Goal: Obtain resource: Download file/media

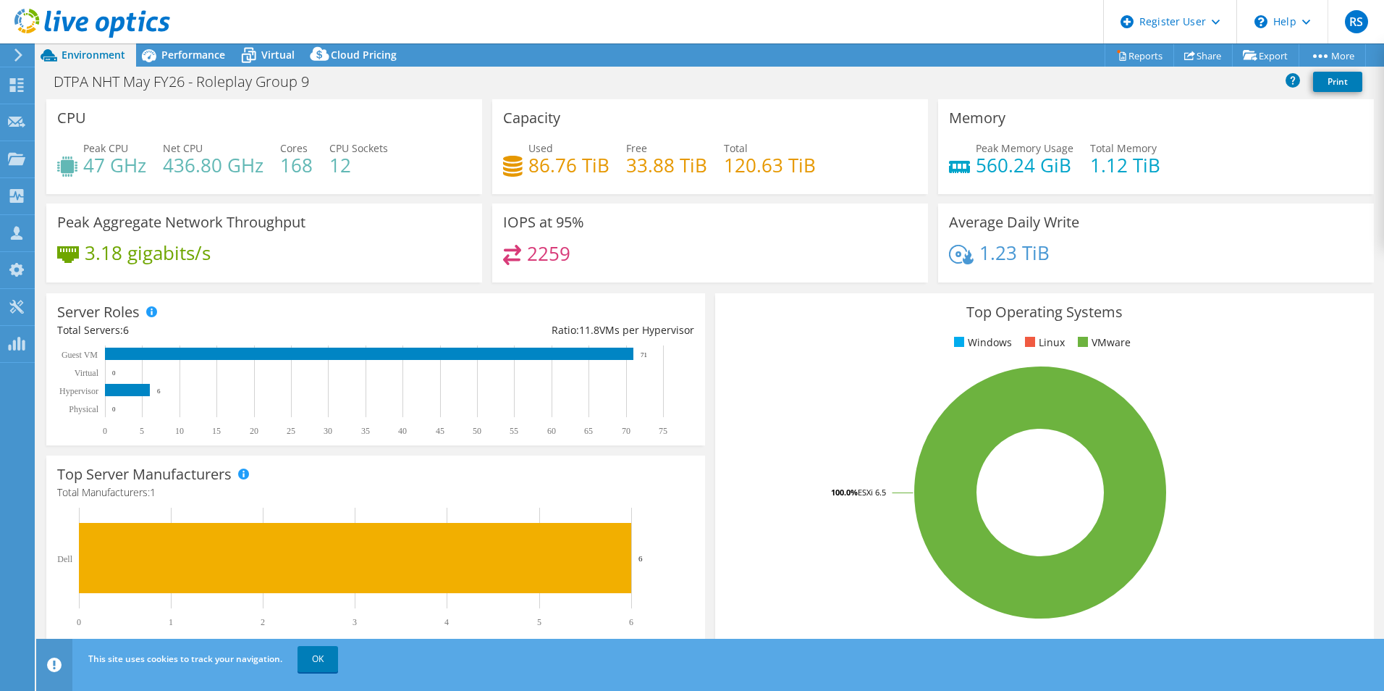
select select "USEast"
select select "EUR"
click at [161, 52] on span "Performance" at bounding box center [193, 55] width 64 height 14
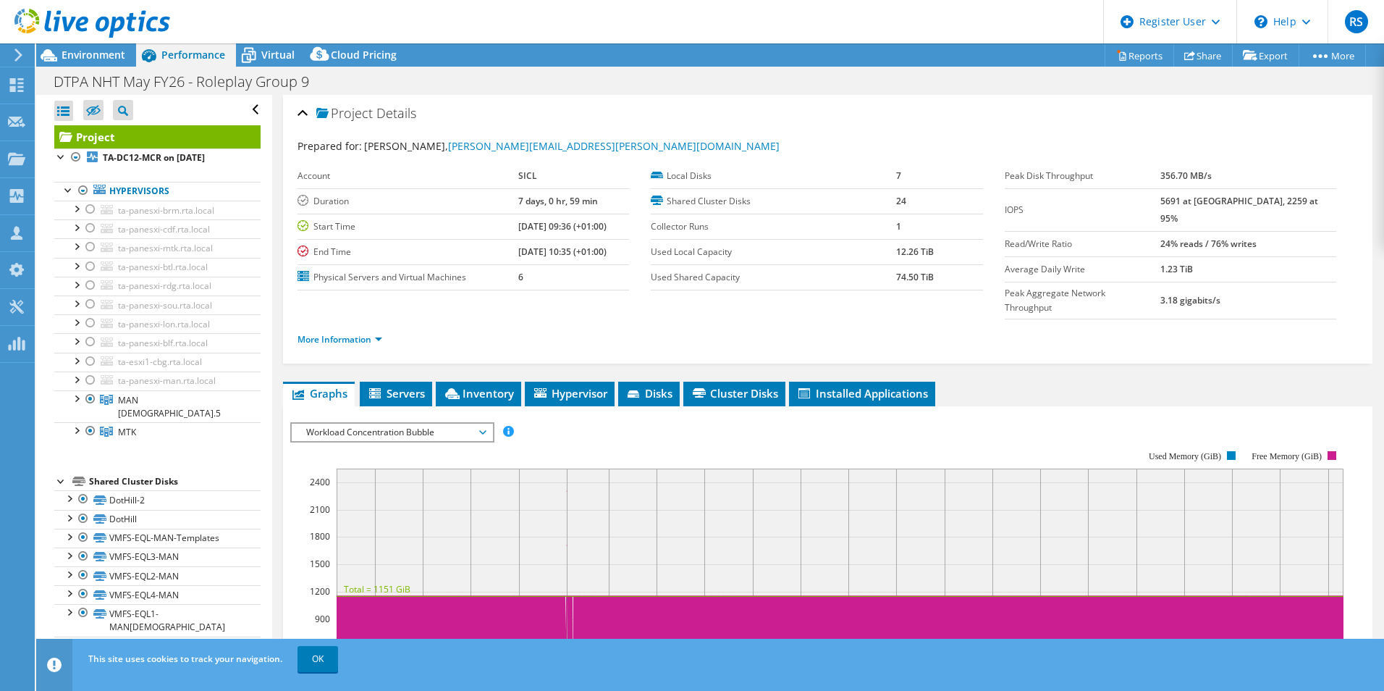
click at [394, 431] on rect at bounding box center [816, 576] width 1053 height 290
click at [392, 423] on span "Workload Concentration Bubble" at bounding box center [392, 431] width 186 height 17
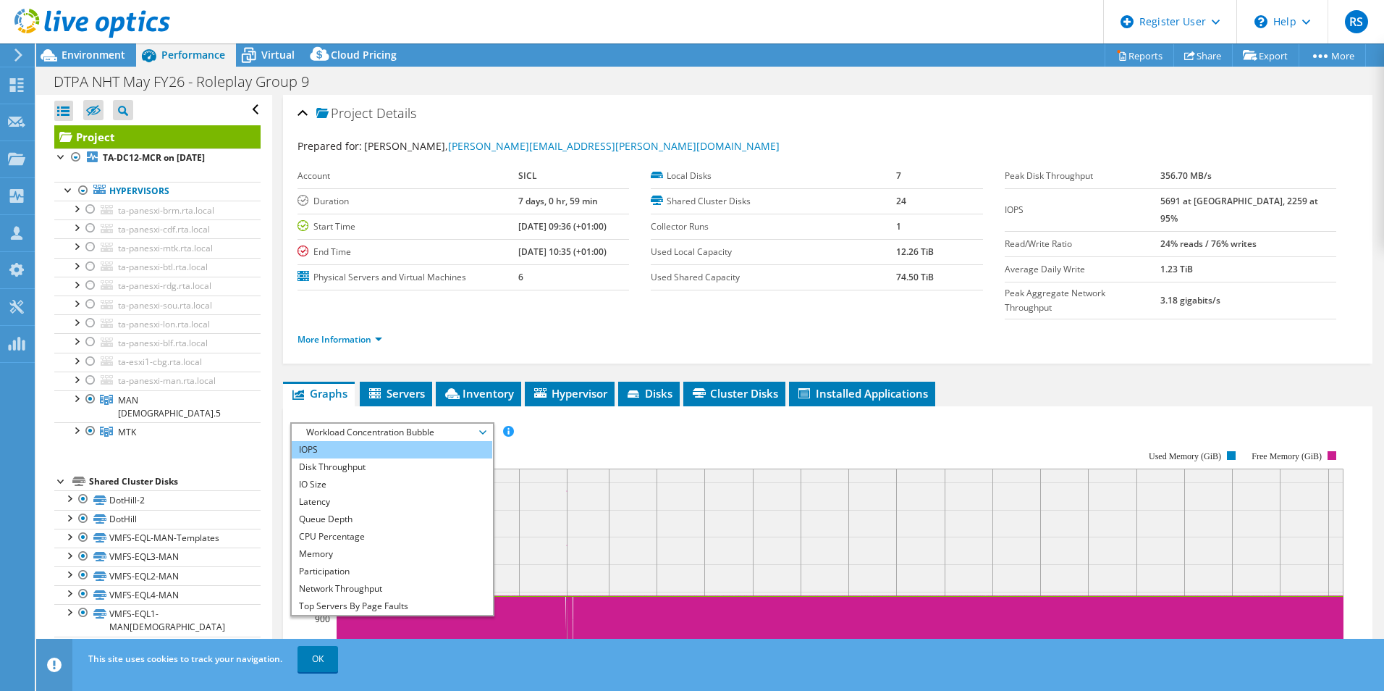
click at [349, 441] on li "IOPS" at bounding box center [392, 449] width 201 height 17
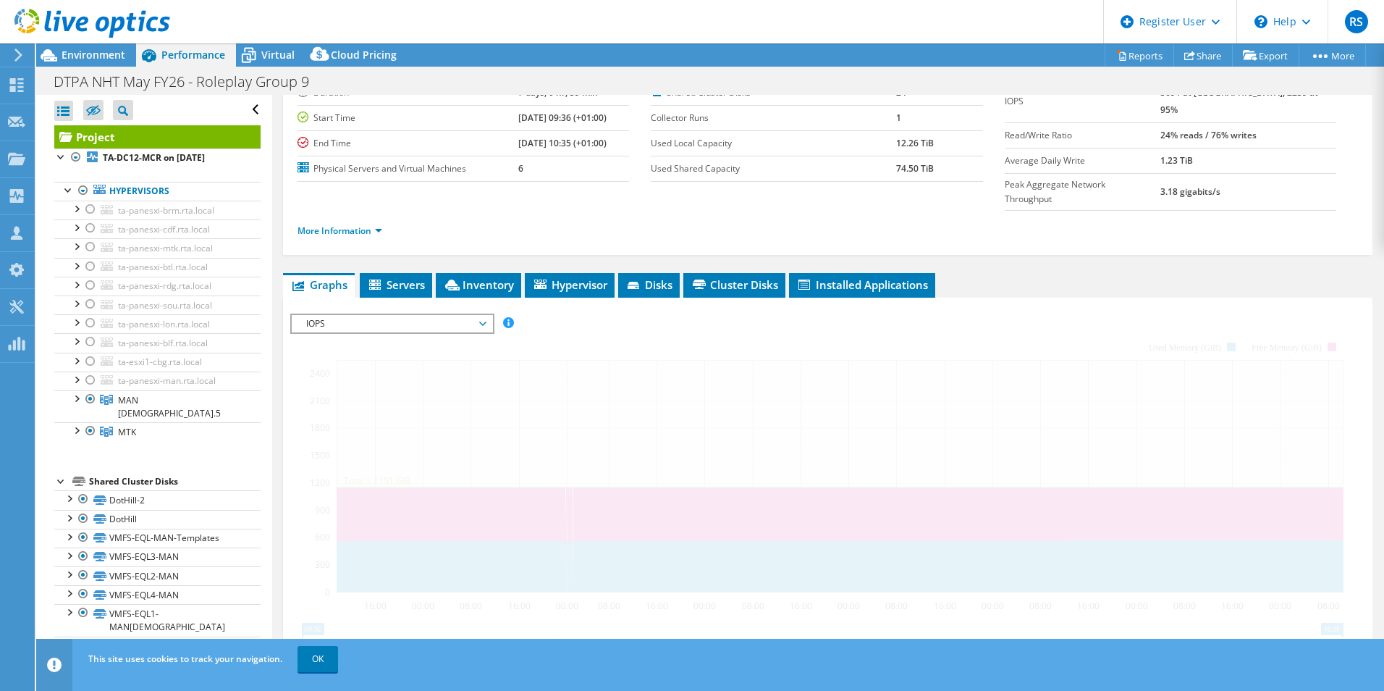
scroll to position [145, 0]
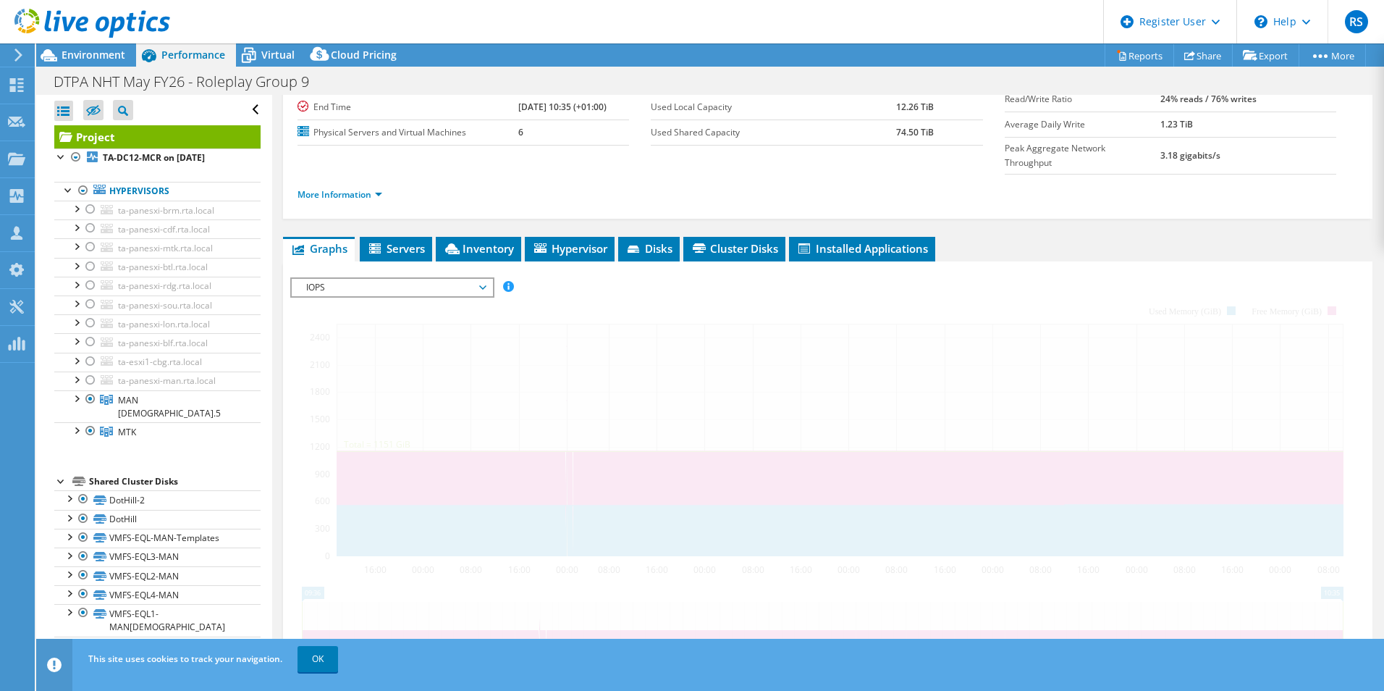
click at [437, 307] on div at bounding box center [827, 524] width 1075 height 494
click at [416, 279] on span "IOPS" at bounding box center [392, 287] width 186 height 17
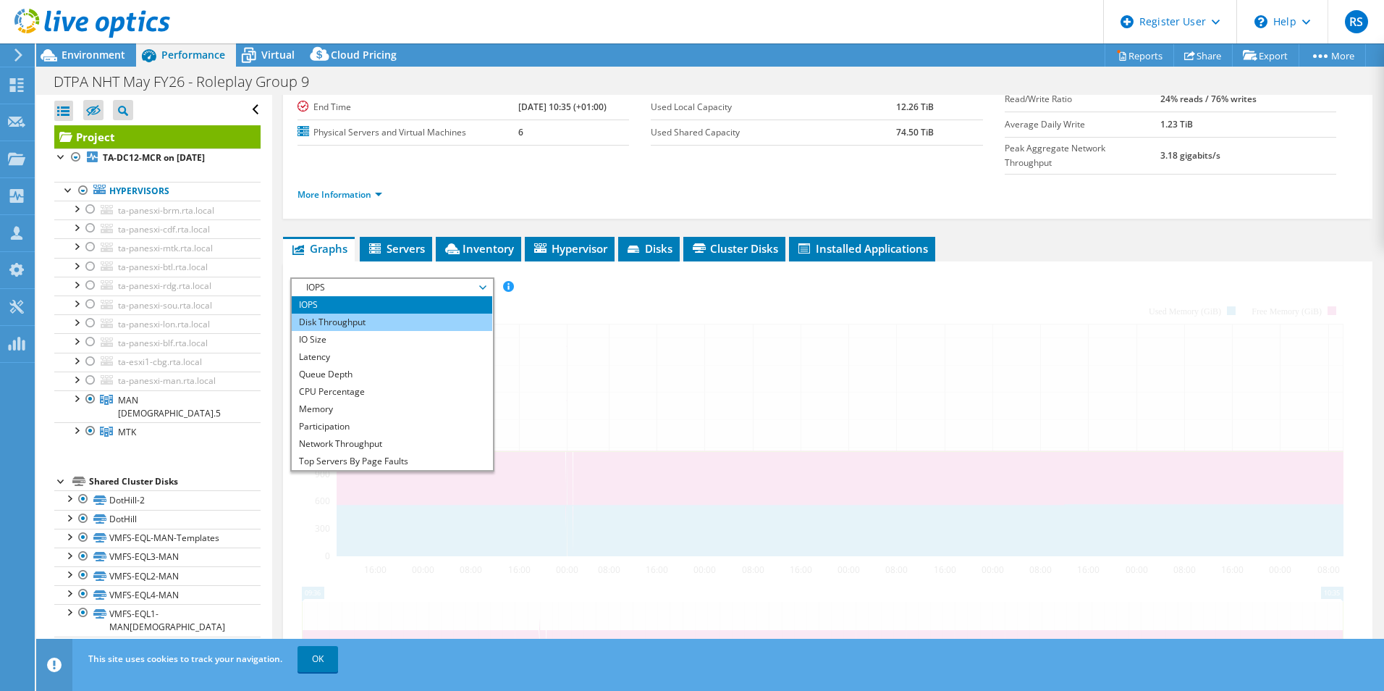
click at [338, 313] on li "Disk Throughput" at bounding box center [392, 321] width 201 height 17
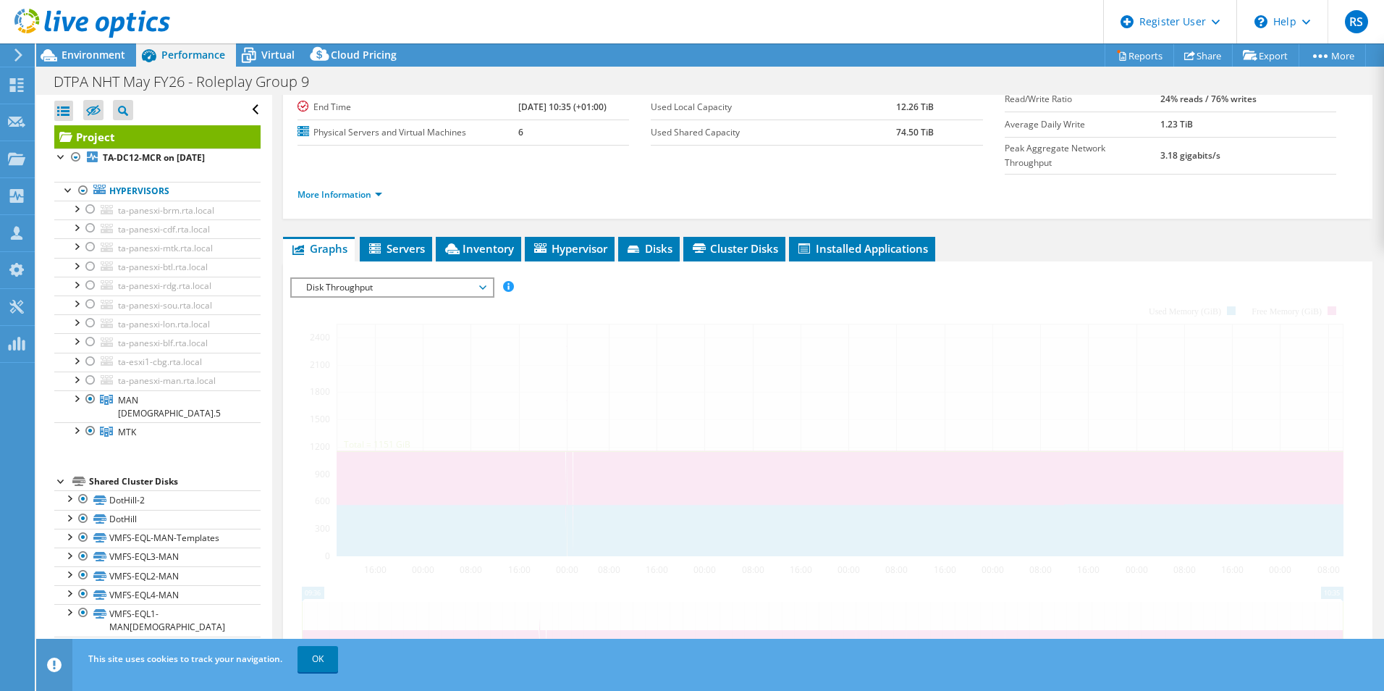
click at [368, 279] on span "Disk Throughput" at bounding box center [392, 287] width 186 height 17
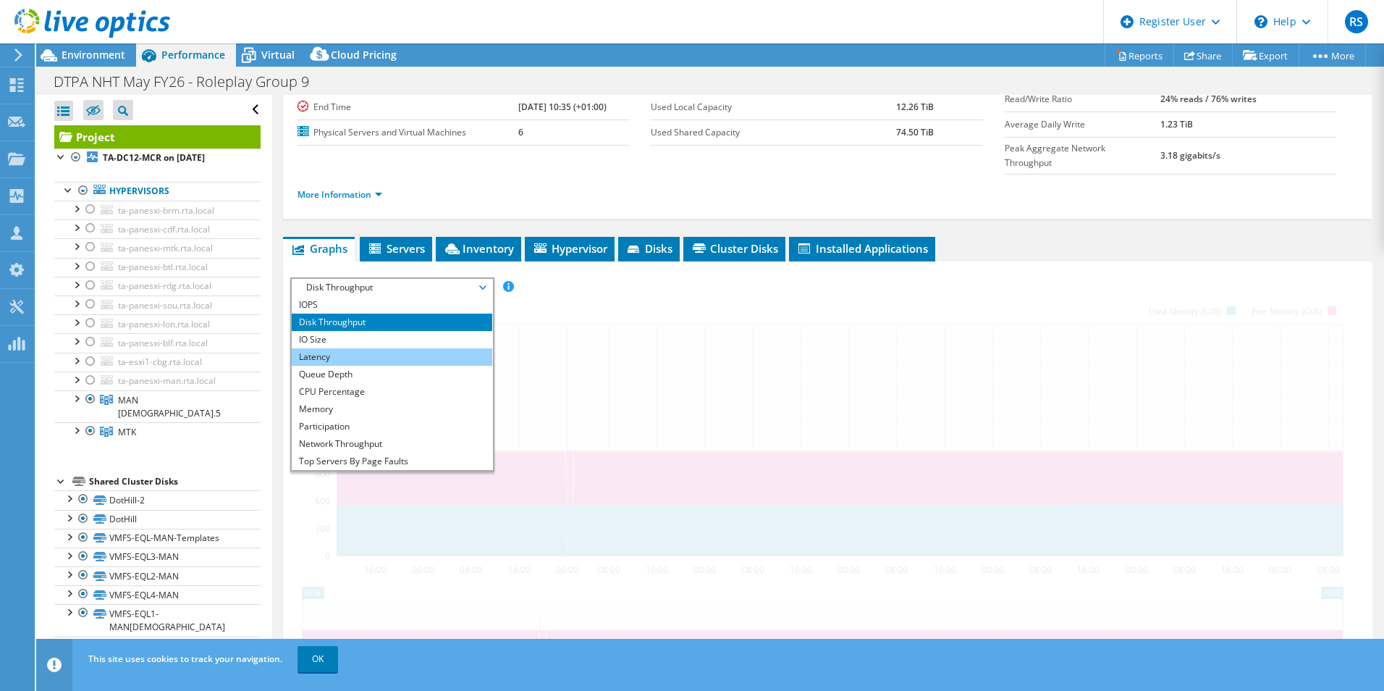
click at [345, 348] on li "Latency" at bounding box center [392, 356] width 201 height 17
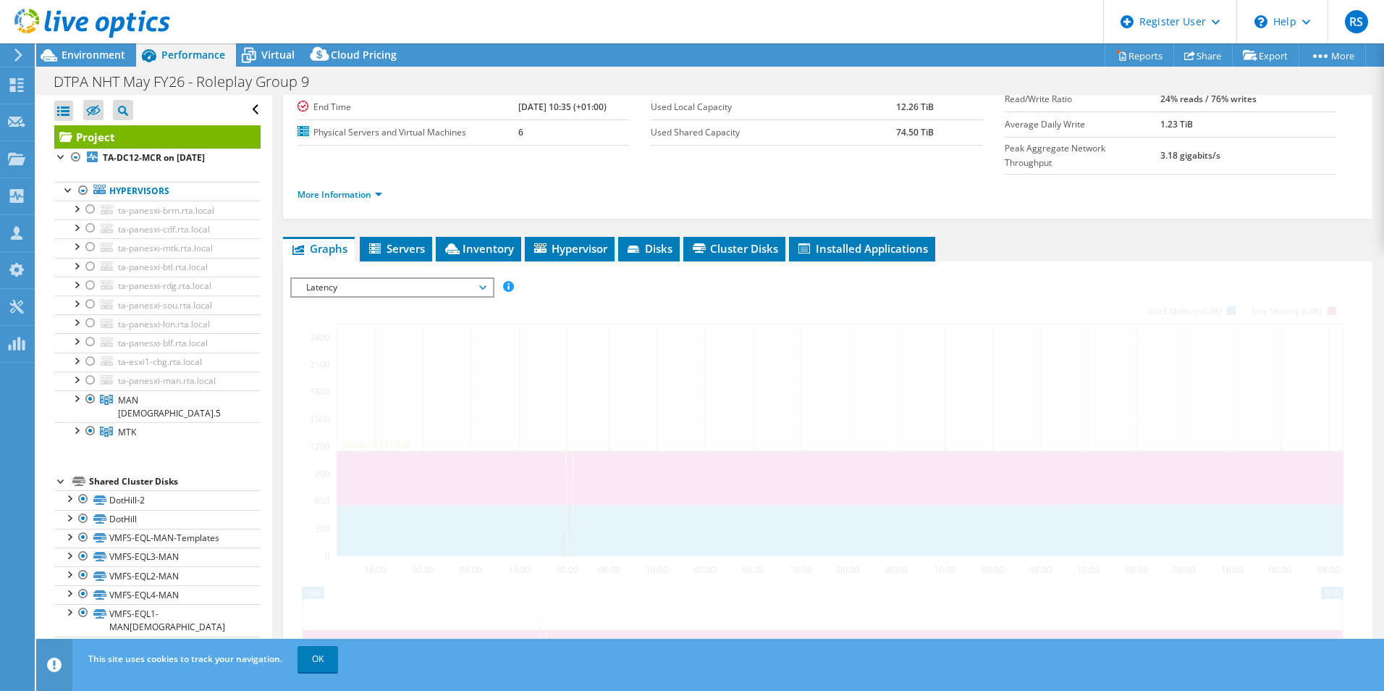
click at [350, 277] on div at bounding box center [827, 524] width 1075 height 494
click at [359, 279] on span "Latency" at bounding box center [392, 287] width 186 height 17
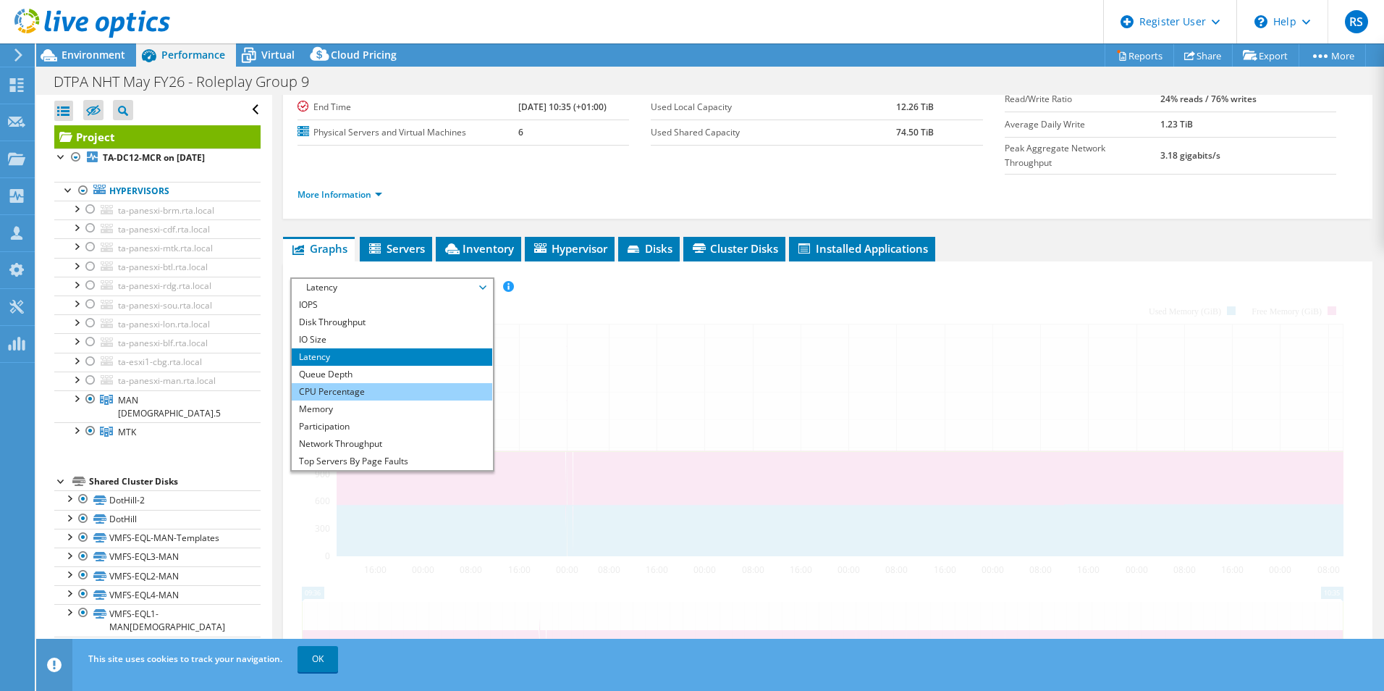
click at [368, 383] on li "CPU Percentage" at bounding box center [392, 391] width 201 height 17
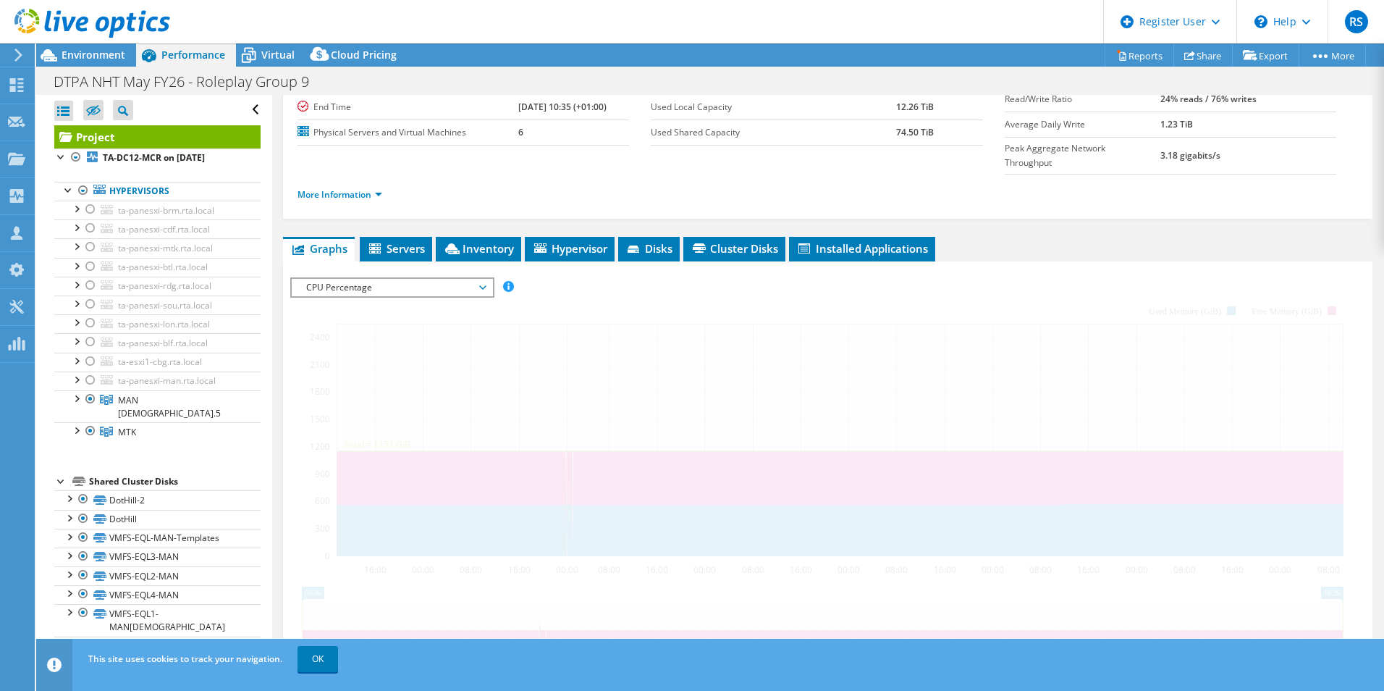
click at [545, 392] on div at bounding box center [827, 524] width 1075 height 494
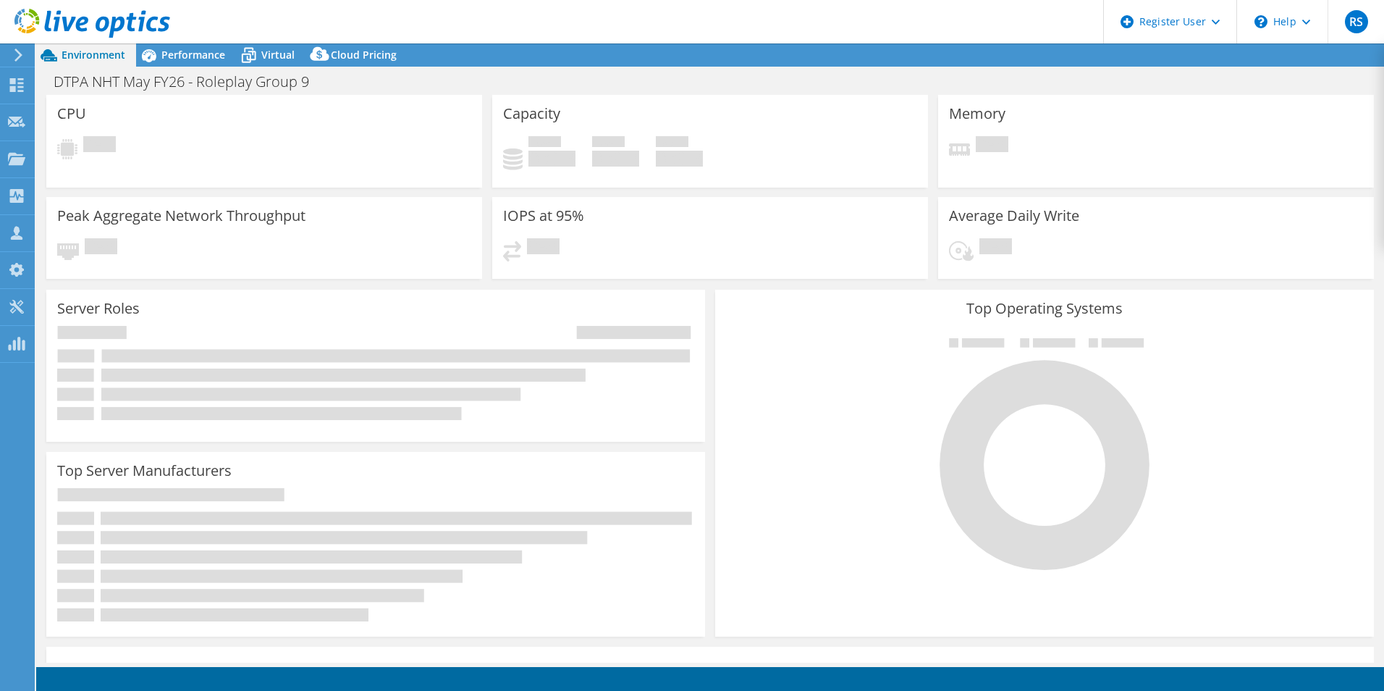
select select "USEast"
select select "EUR"
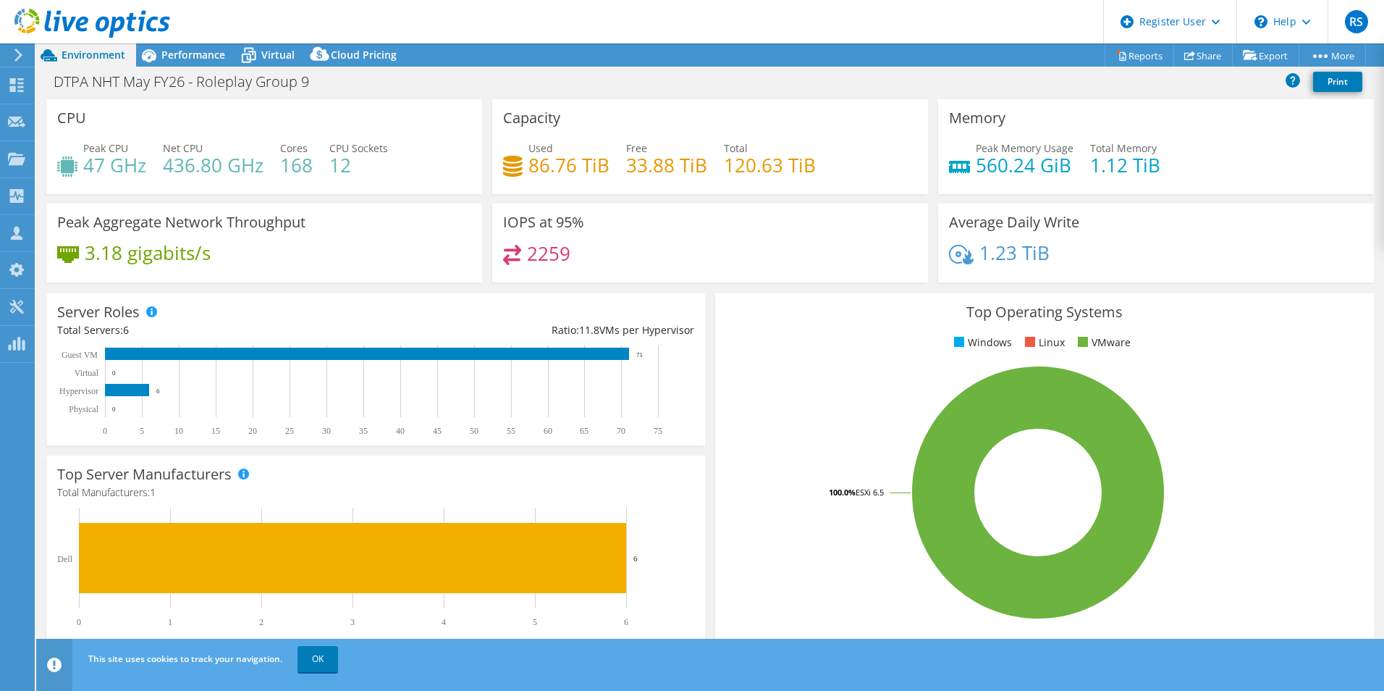
click at [196, 40] on header "RS Dell User Robert Stoica Robert.Stoica@dell.com Dell My Profile Log Out \n He…" at bounding box center [692, 21] width 1384 height 43
click at [192, 56] on span "Performance" at bounding box center [193, 55] width 64 height 14
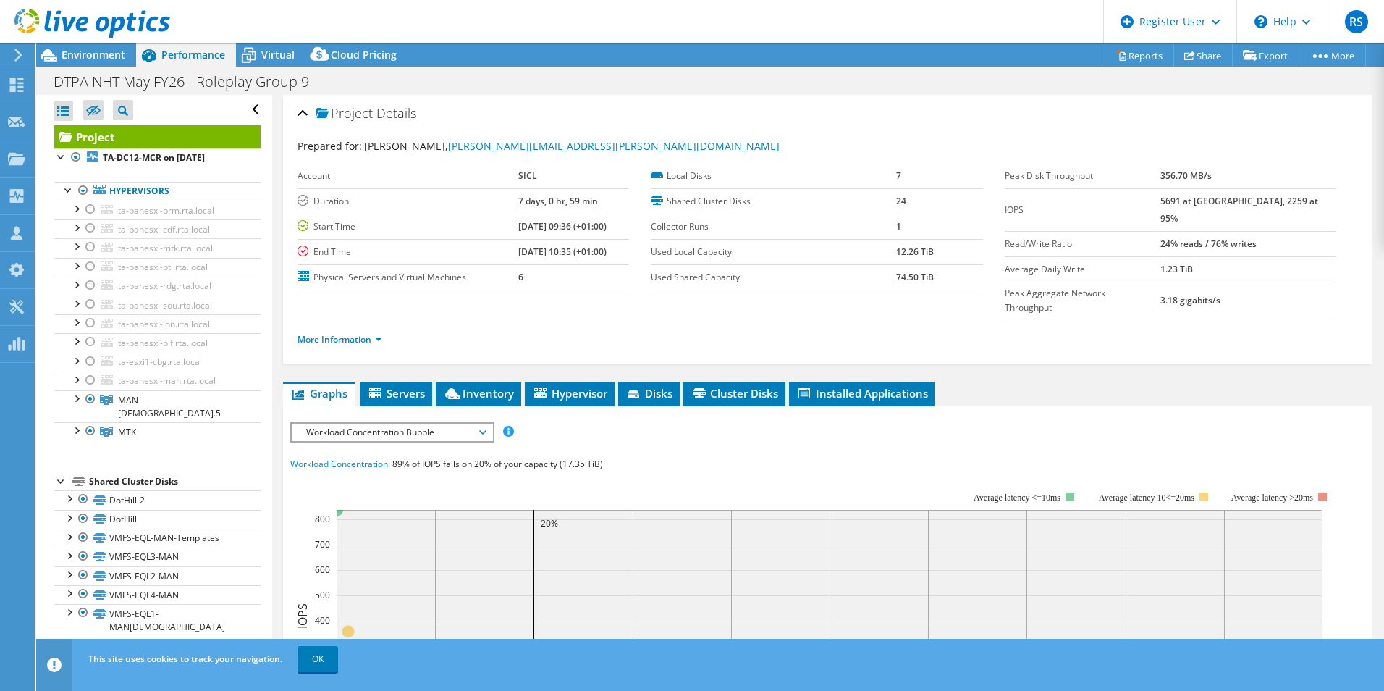
click at [429, 423] on span "Workload Concentration Bubble" at bounding box center [392, 431] width 186 height 17
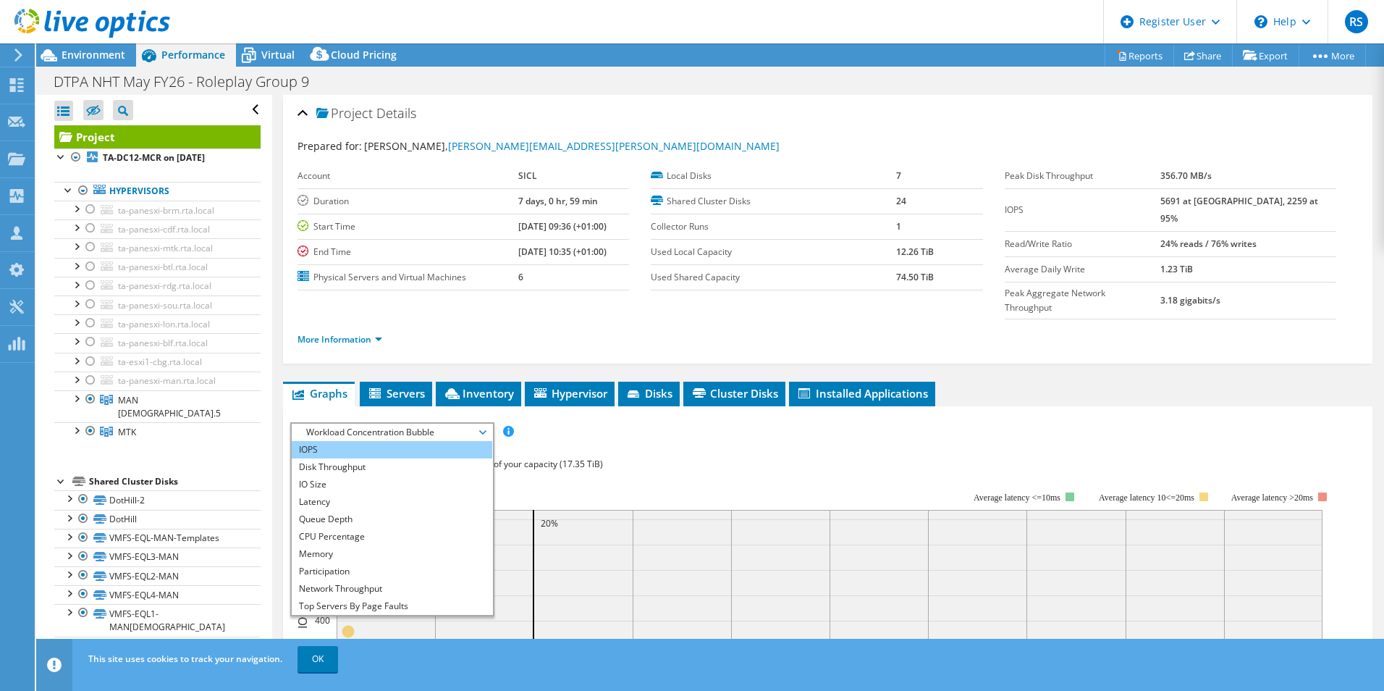
click at [355, 441] on li "IOPS" at bounding box center [392, 449] width 201 height 17
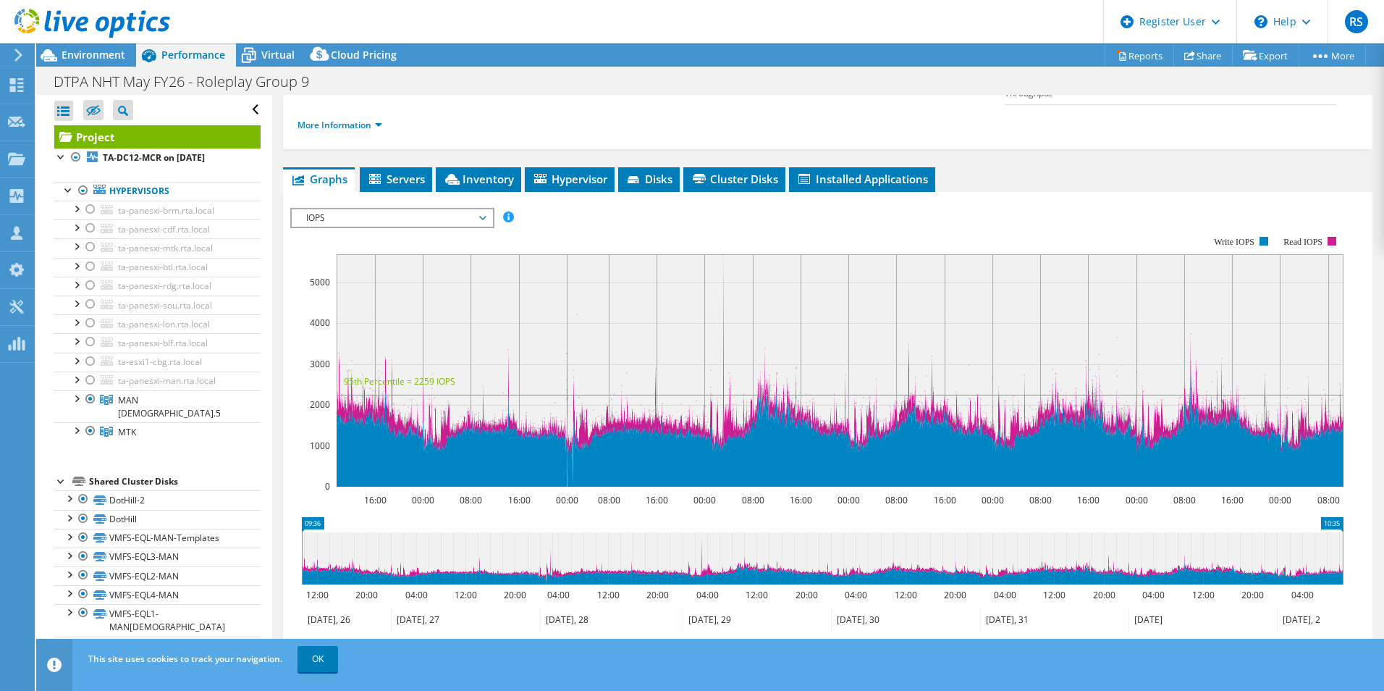
scroll to position [217, 0]
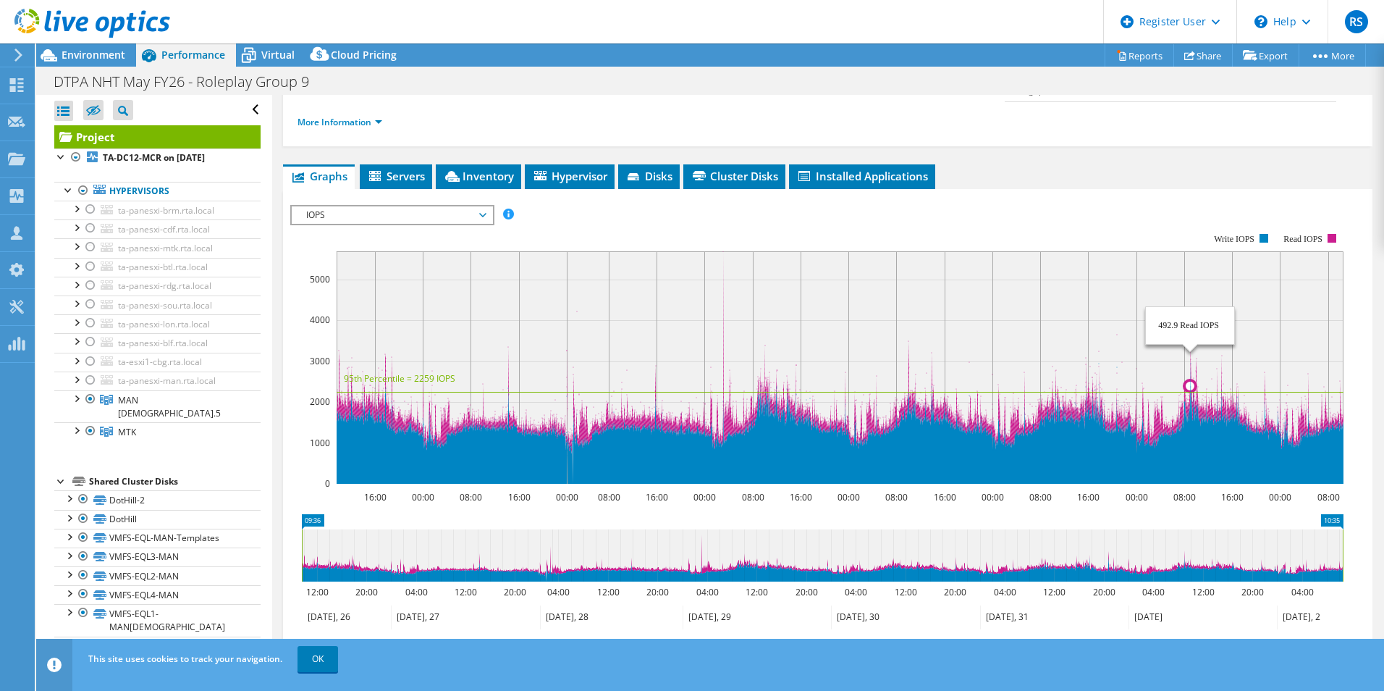
click at [1192, 380] on circle at bounding box center [1190, 386] width 12 height 12
click at [1191, 342] on icon at bounding box center [840, 367] width 1007 height 232
click at [1193, 384] on circle at bounding box center [1193, 390] width 12 height 12
click at [1191, 384] on circle at bounding box center [1193, 390] width 12 height 12
click at [304, 206] on span "IOPS" at bounding box center [392, 214] width 186 height 17
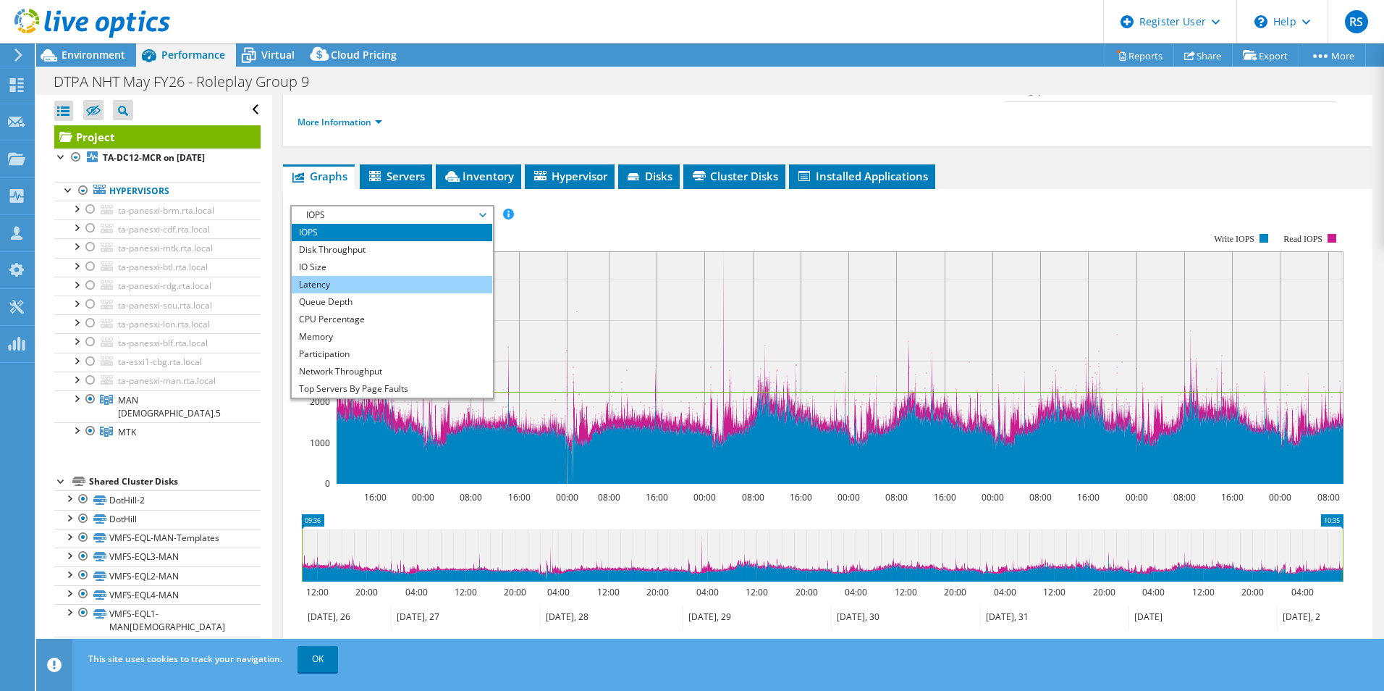
click at [319, 276] on li "Latency" at bounding box center [392, 284] width 201 height 17
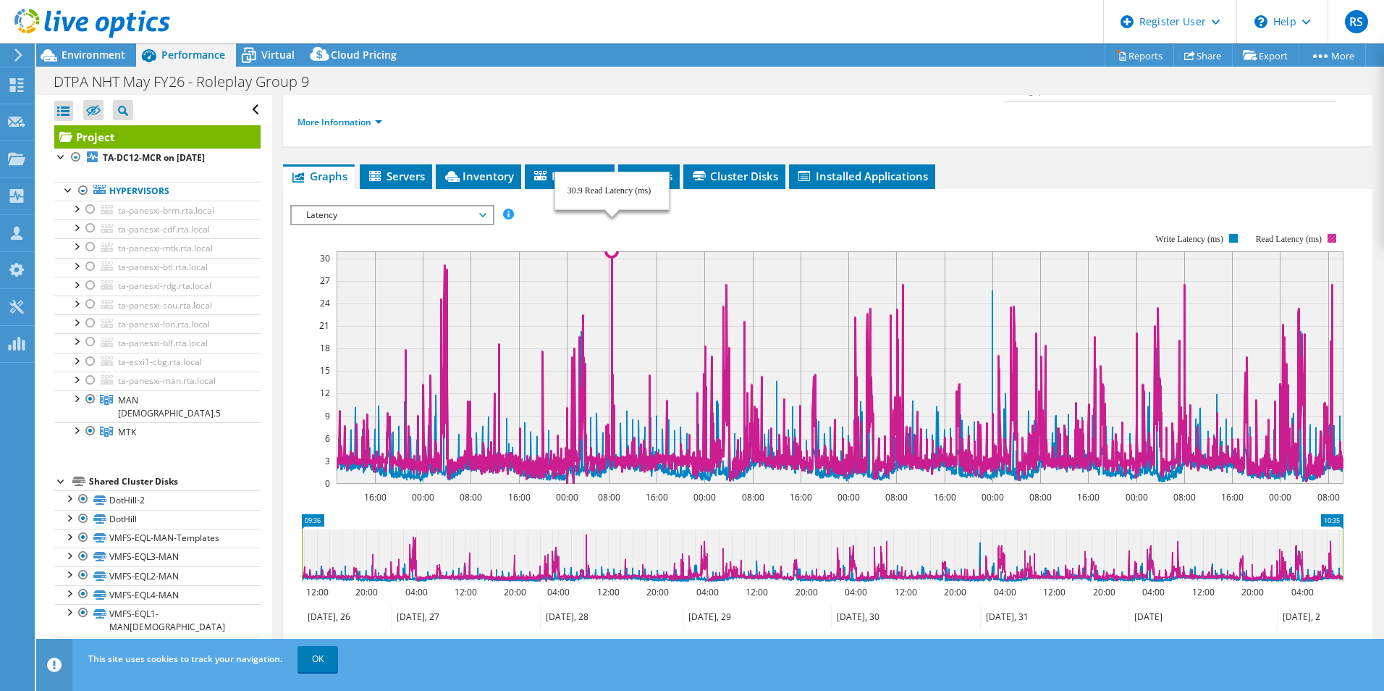
click at [612, 308] on icon at bounding box center [840, 367] width 1007 height 232
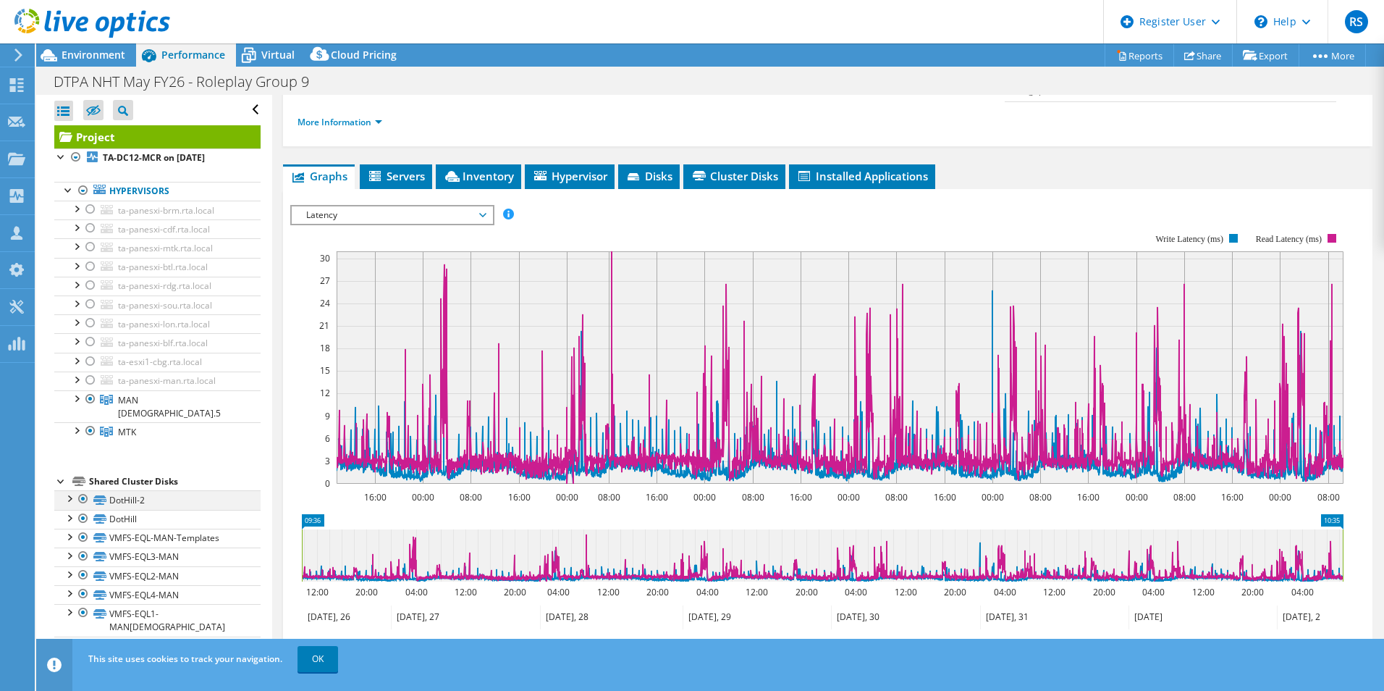
click at [68, 490] on div at bounding box center [69, 497] width 14 height 14
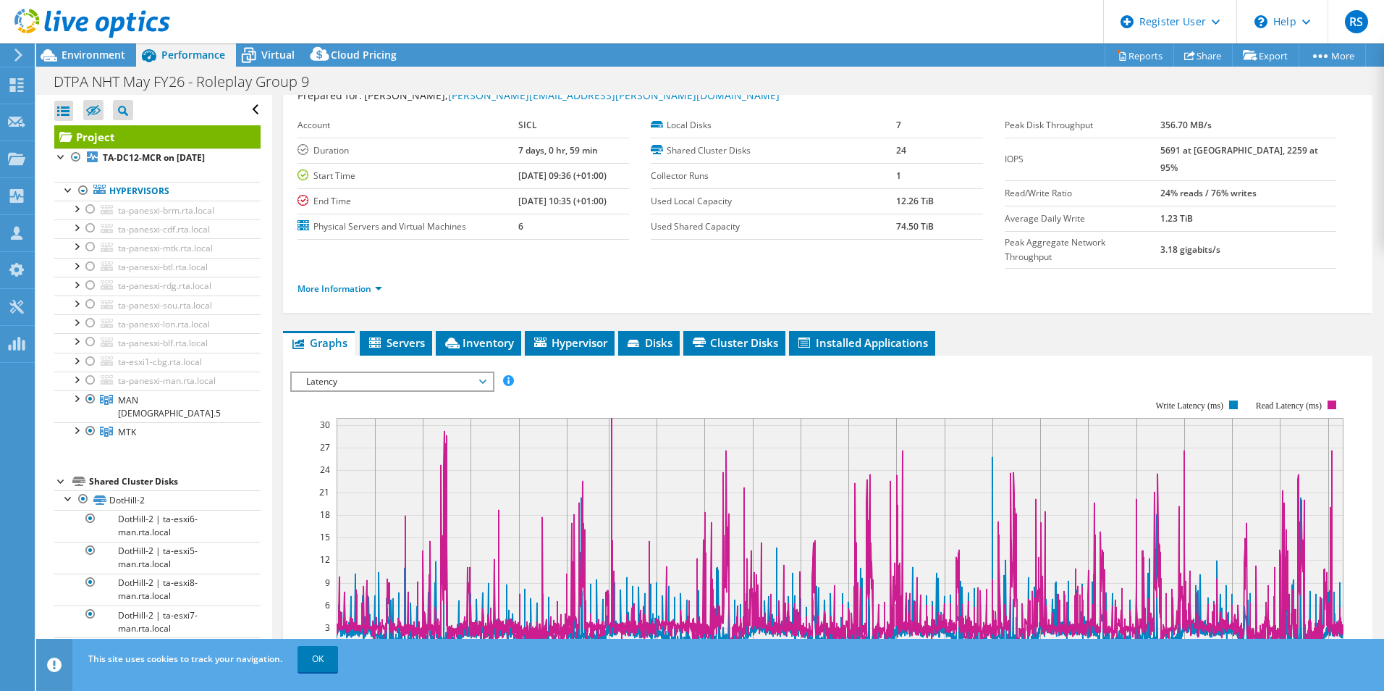
scroll to position [0, 0]
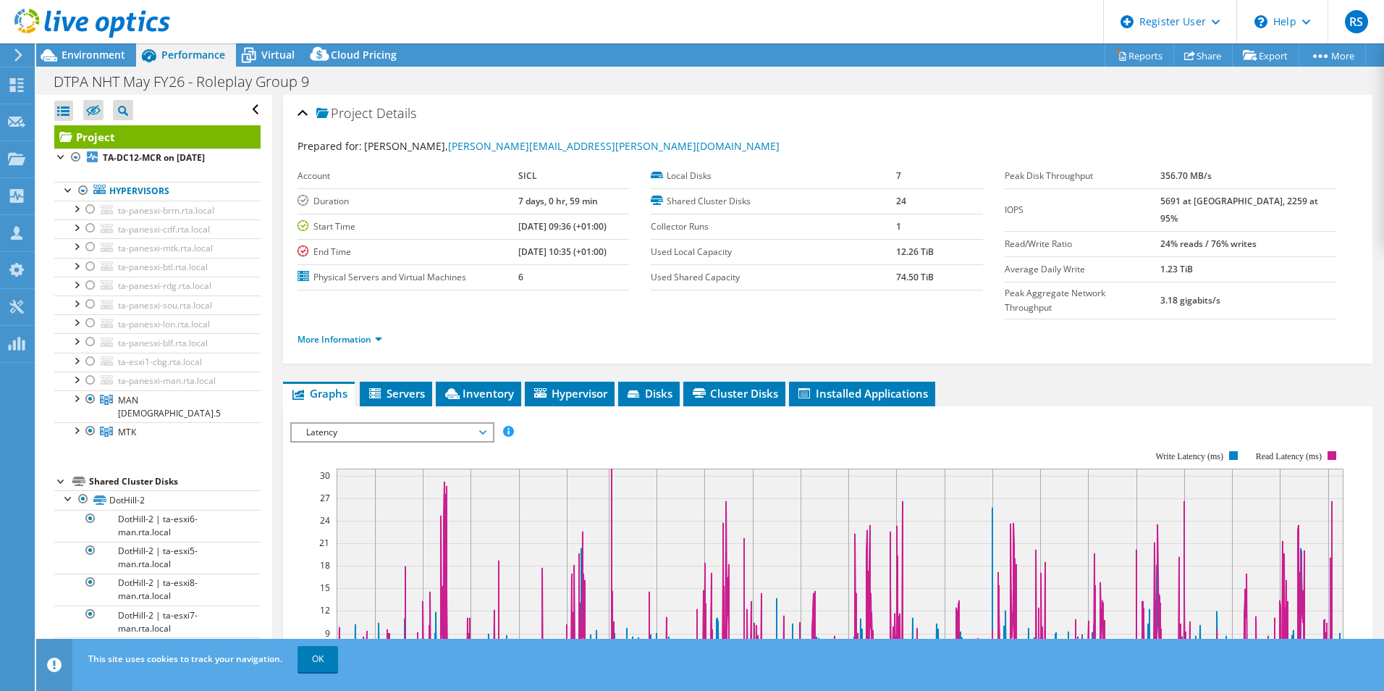
click at [351, 332] on li "More Information" at bounding box center [344, 340] width 93 height 16
drag, startPoint x: 351, startPoint y: 302, endPoint x: 371, endPoint y: 308, distance: 21.3
click at [371, 333] on link "More Information" at bounding box center [340, 339] width 85 height 12
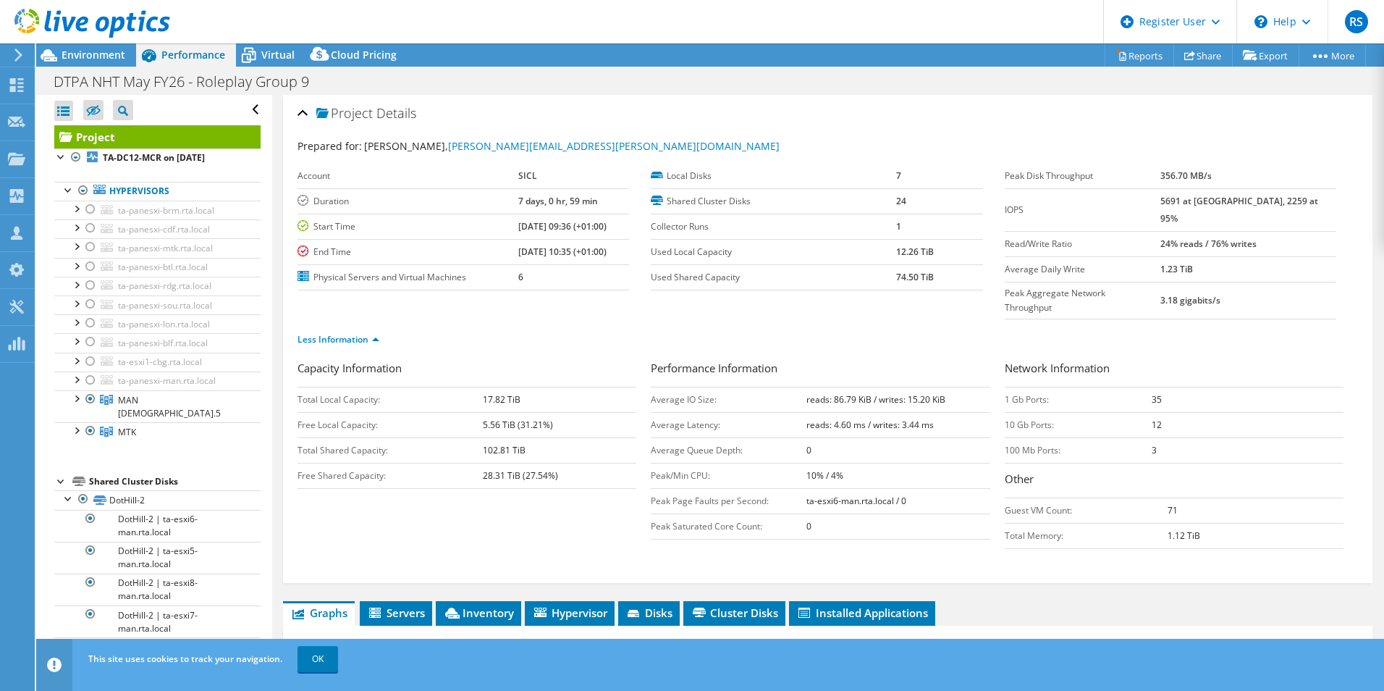
click at [389, 328] on ul "Less Information" at bounding box center [828, 338] width 1060 height 20
click at [379, 319] on div "Less Information" at bounding box center [828, 339] width 1060 height 41
click at [368, 333] on link "Less Information" at bounding box center [339, 339] width 82 height 12
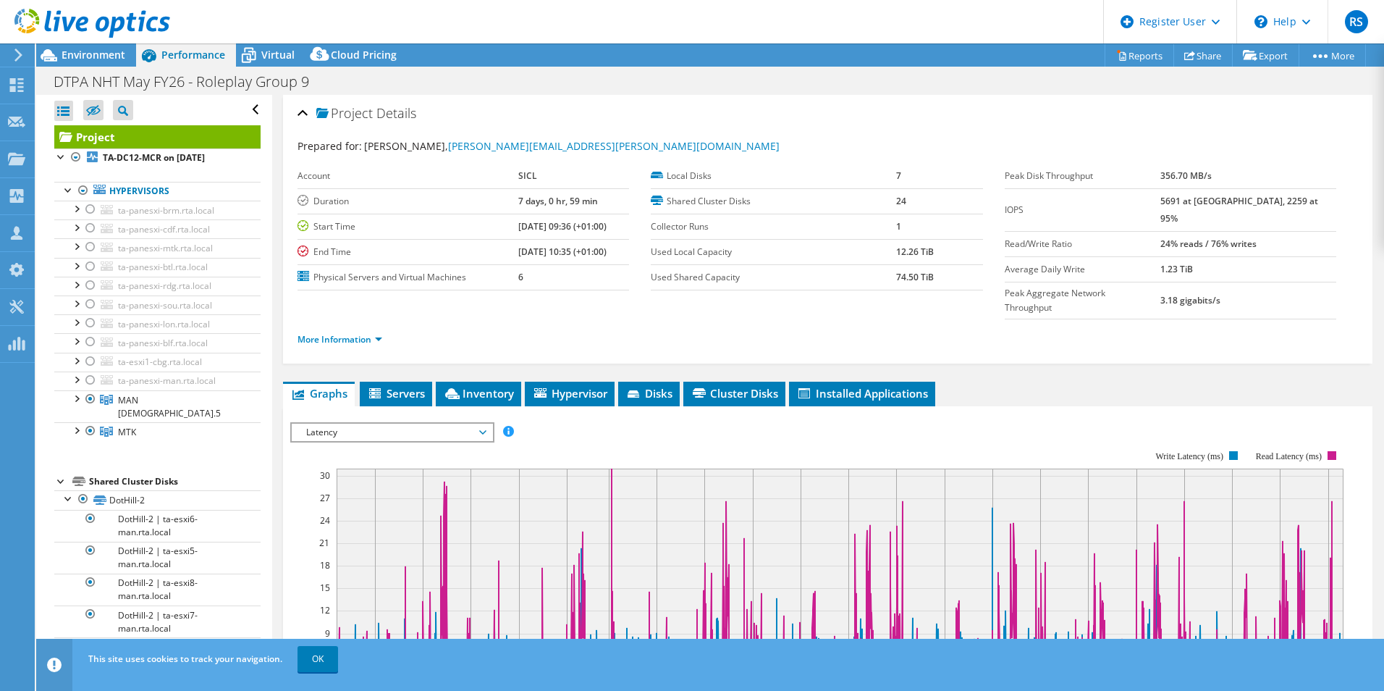
click at [331, 423] on span "Latency" at bounding box center [392, 431] width 186 height 17
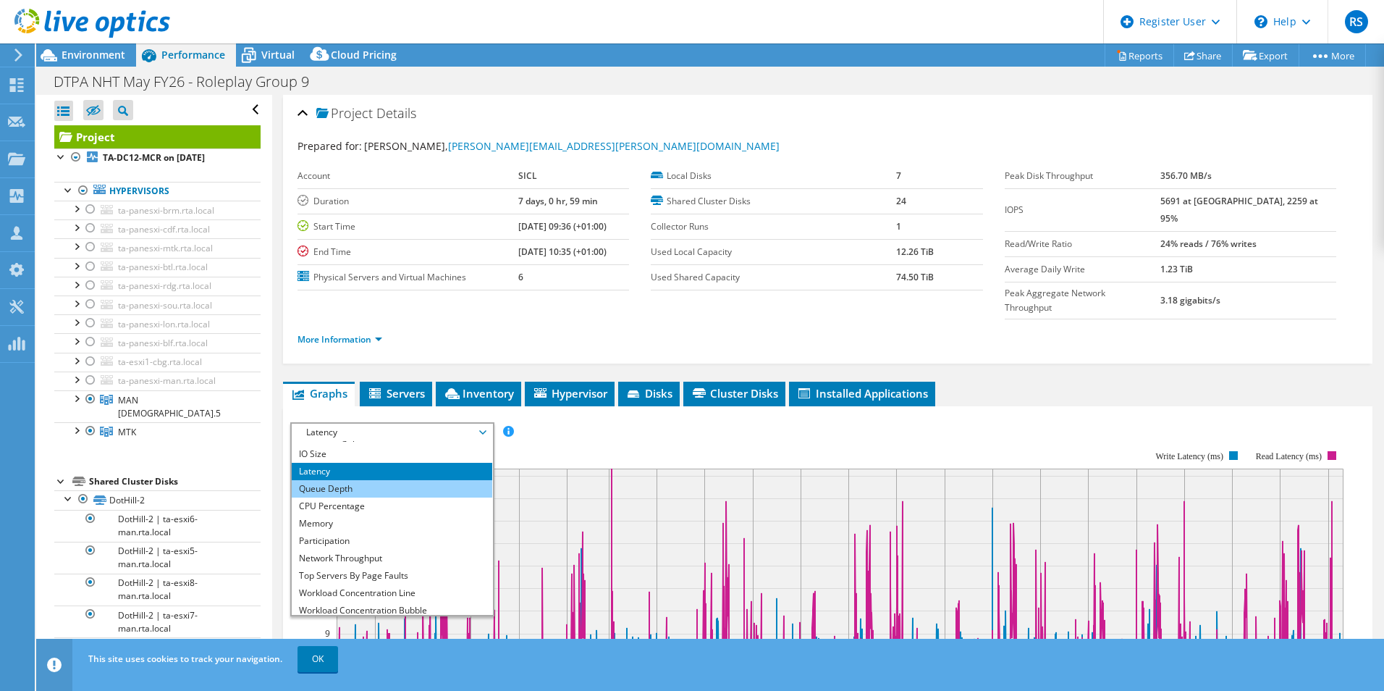
scroll to position [52, 0]
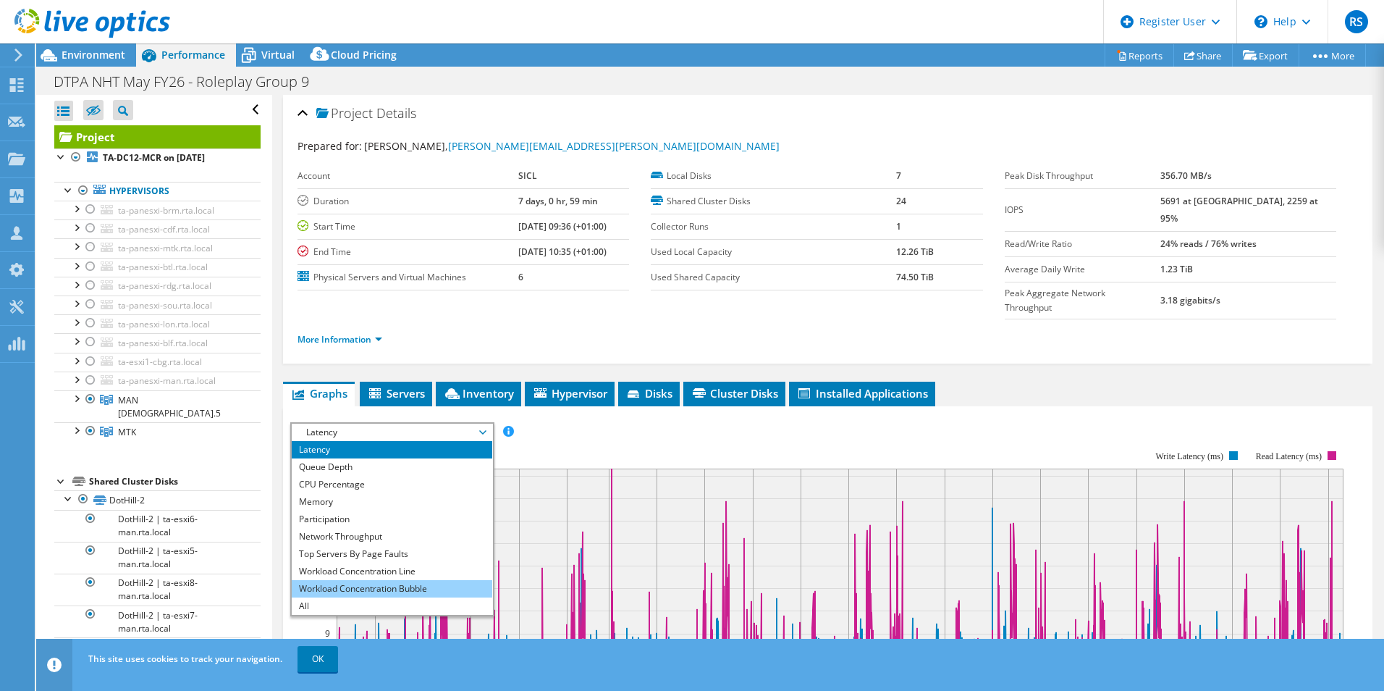
click at [376, 580] on li "Workload Concentration Bubble" at bounding box center [392, 588] width 201 height 17
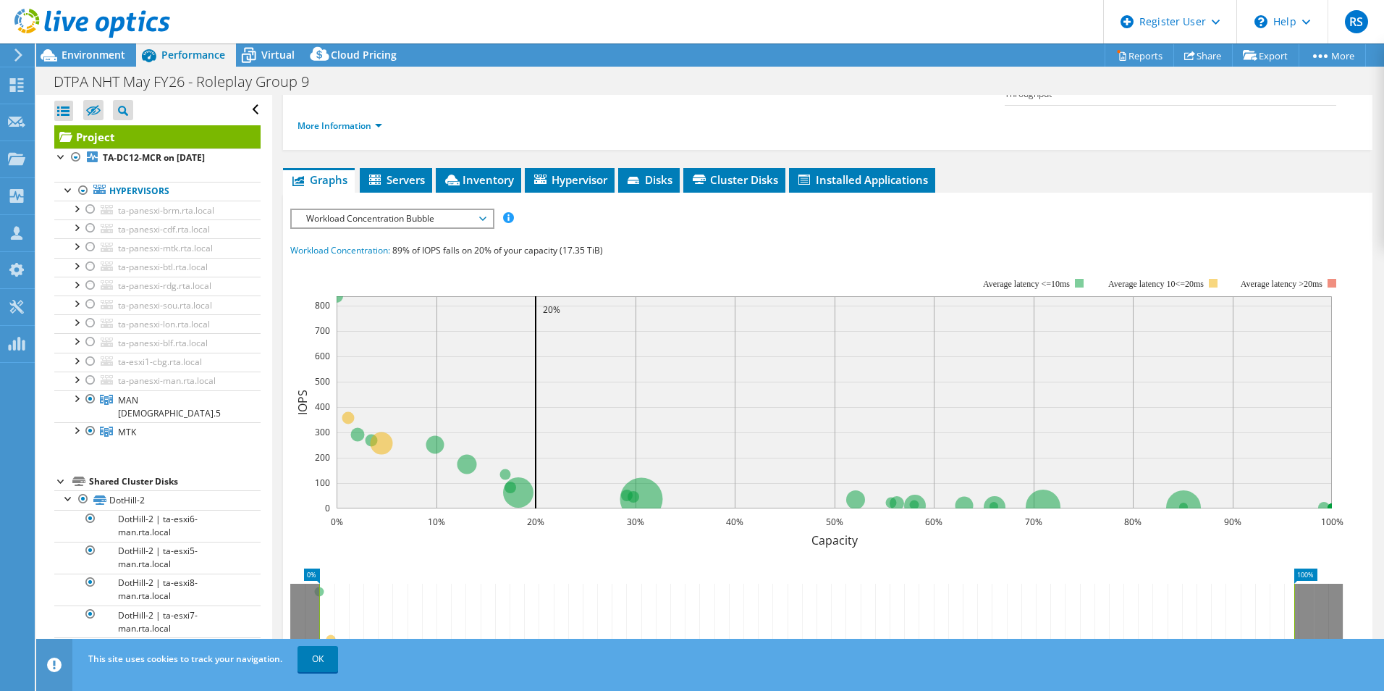
scroll to position [217, 0]
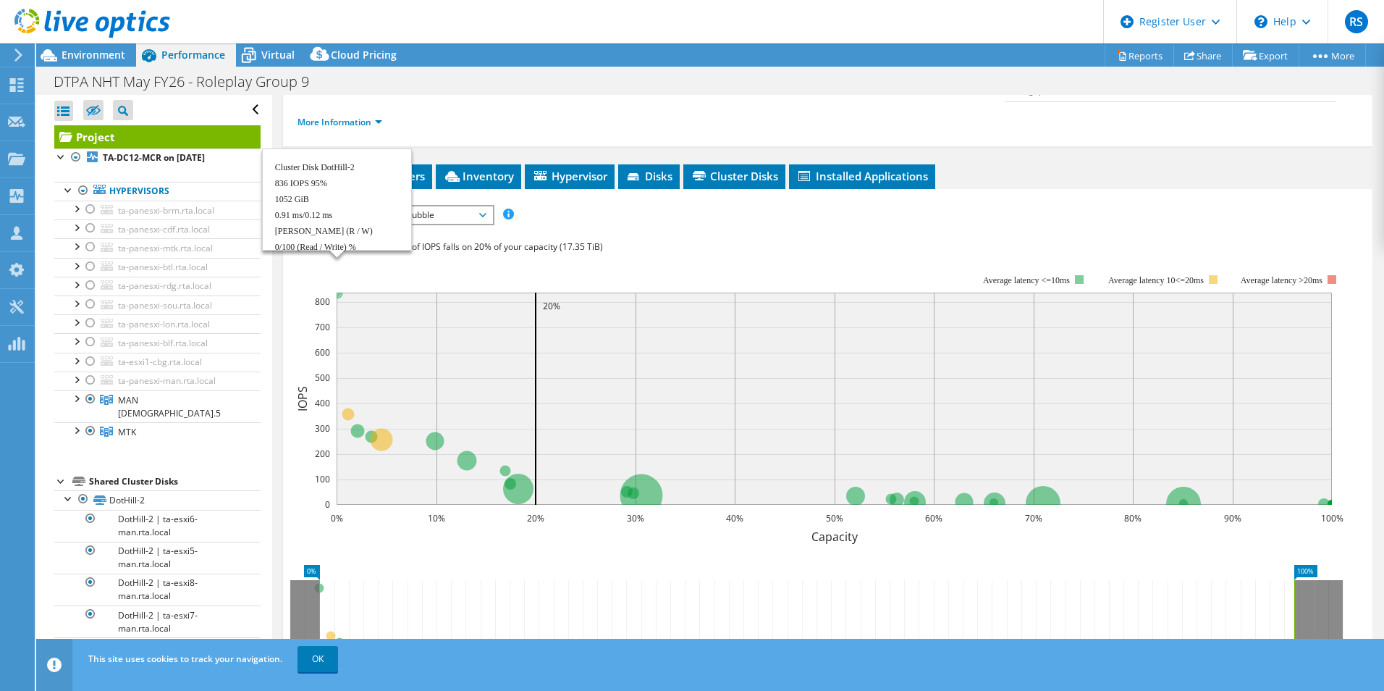
click at [340, 286] on circle at bounding box center [336, 292] width 13 height 13
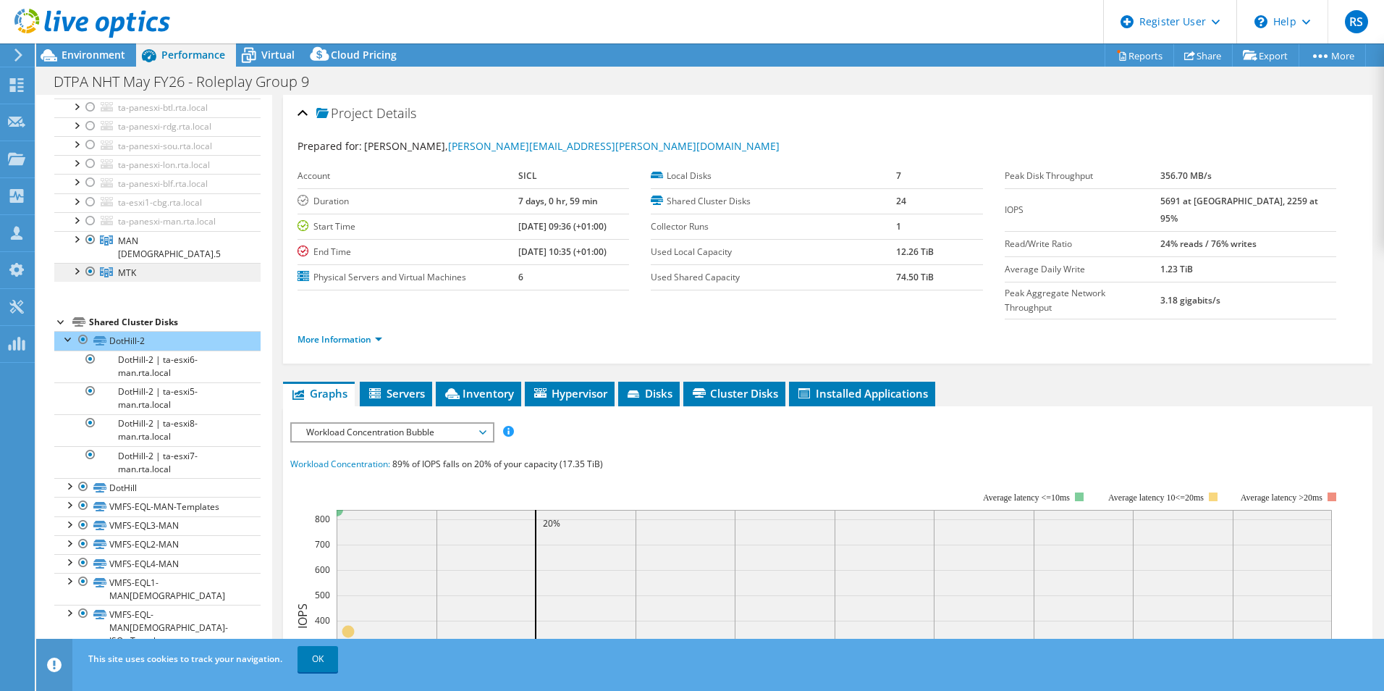
scroll to position [166, 0]
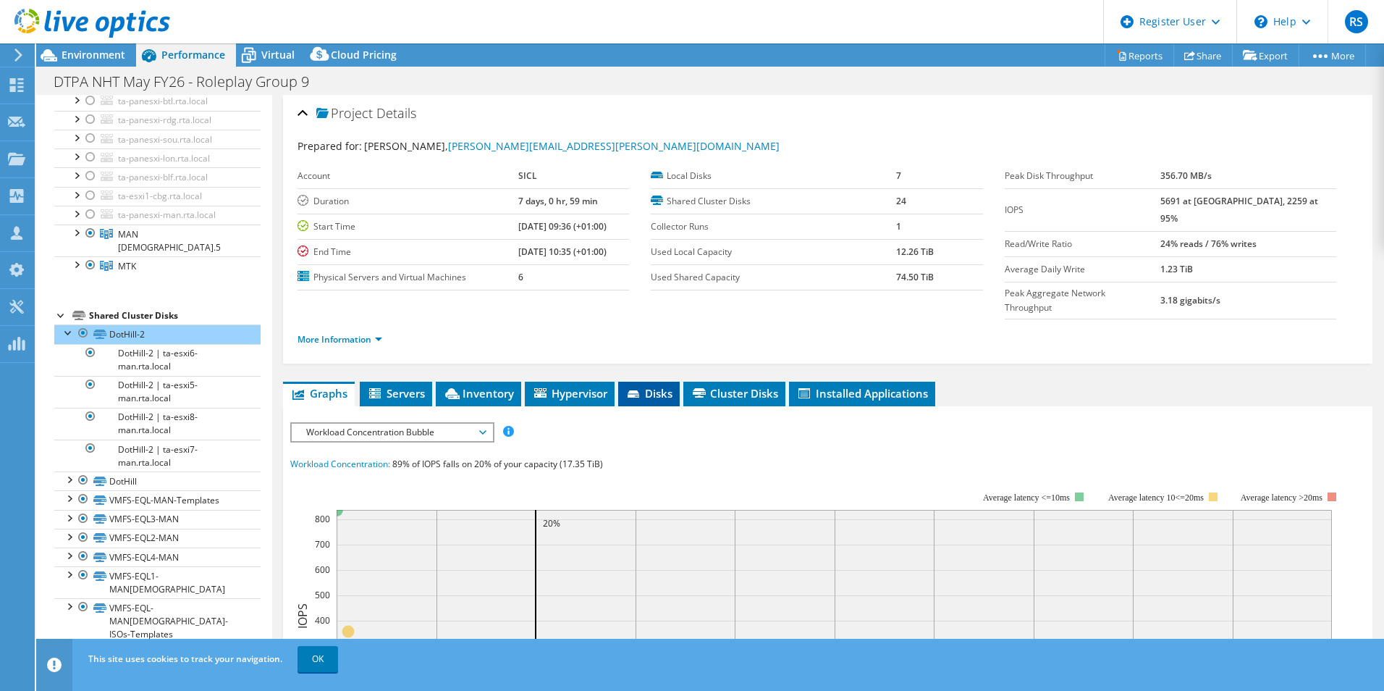
click at [628, 381] on li "Disks" at bounding box center [649, 393] width 62 height 25
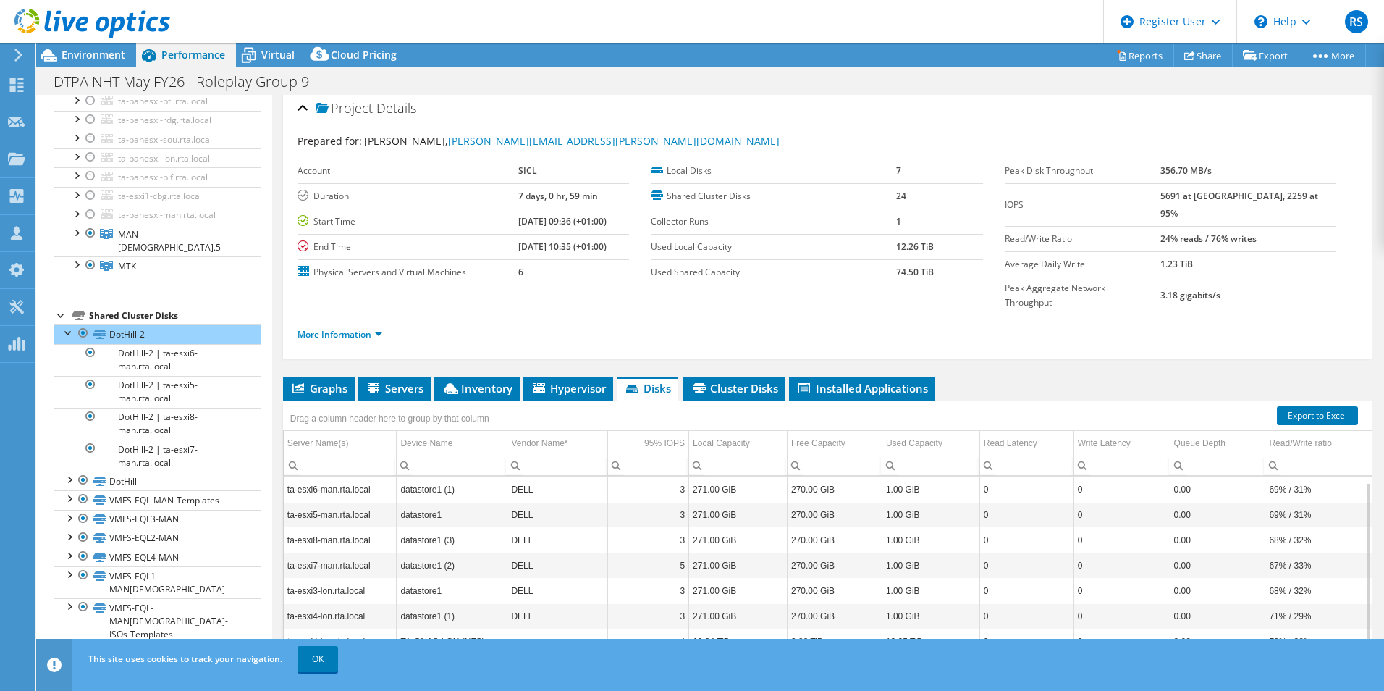
scroll to position [77, 0]
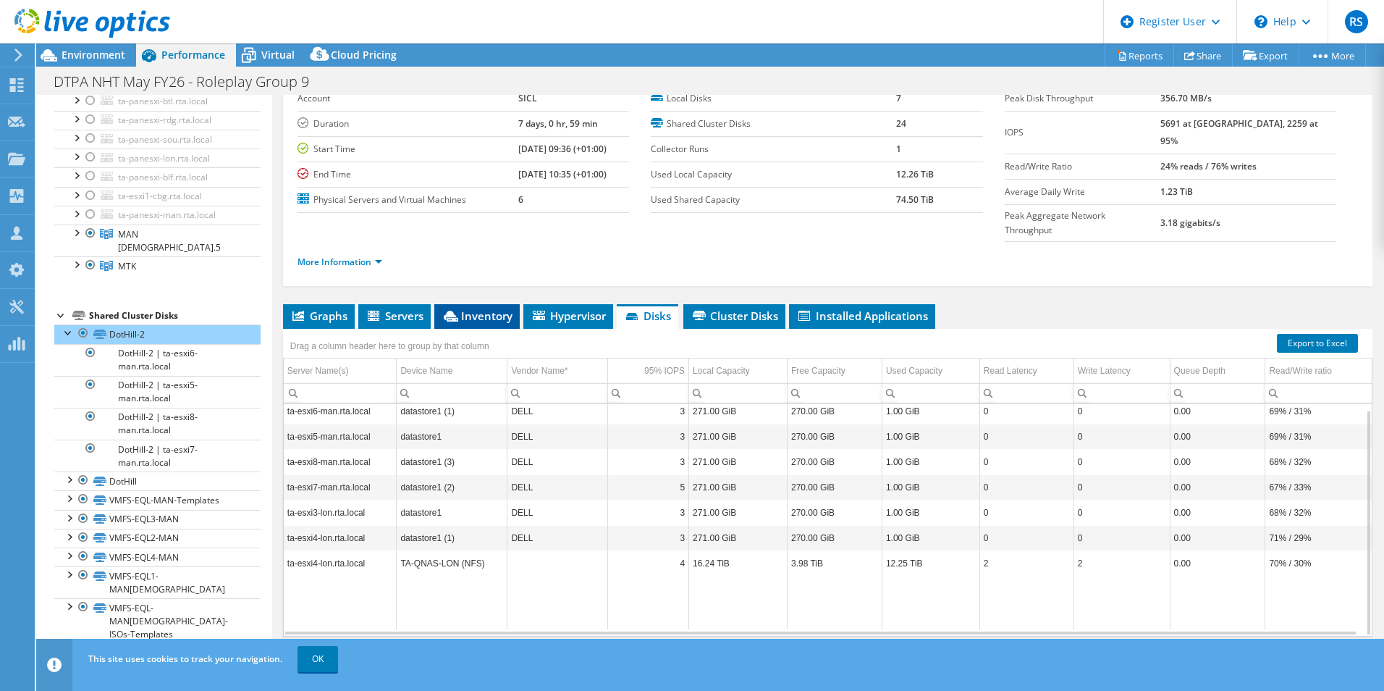
click at [513, 304] on li "Inventory" at bounding box center [476, 316] width 85 height 25
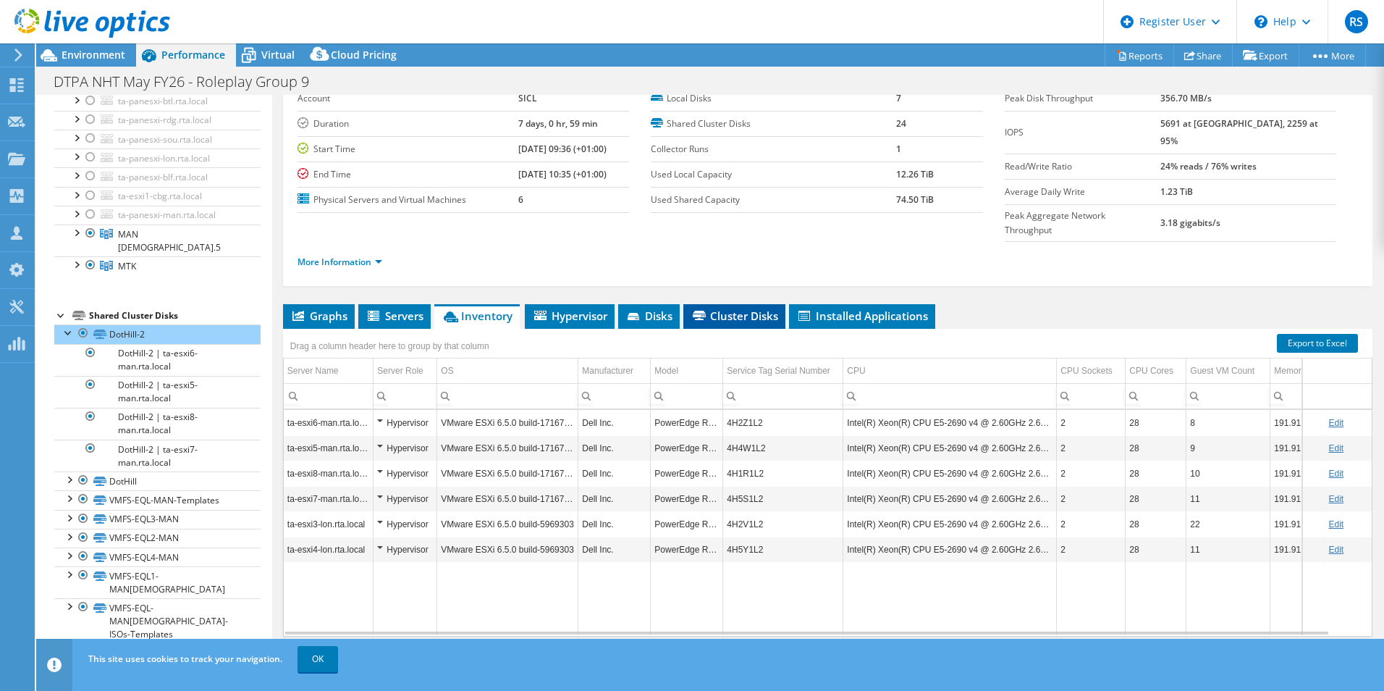
click at [740, 308] on span "Cluster Disks" at bounding box center [735, 315] width 88 height 14
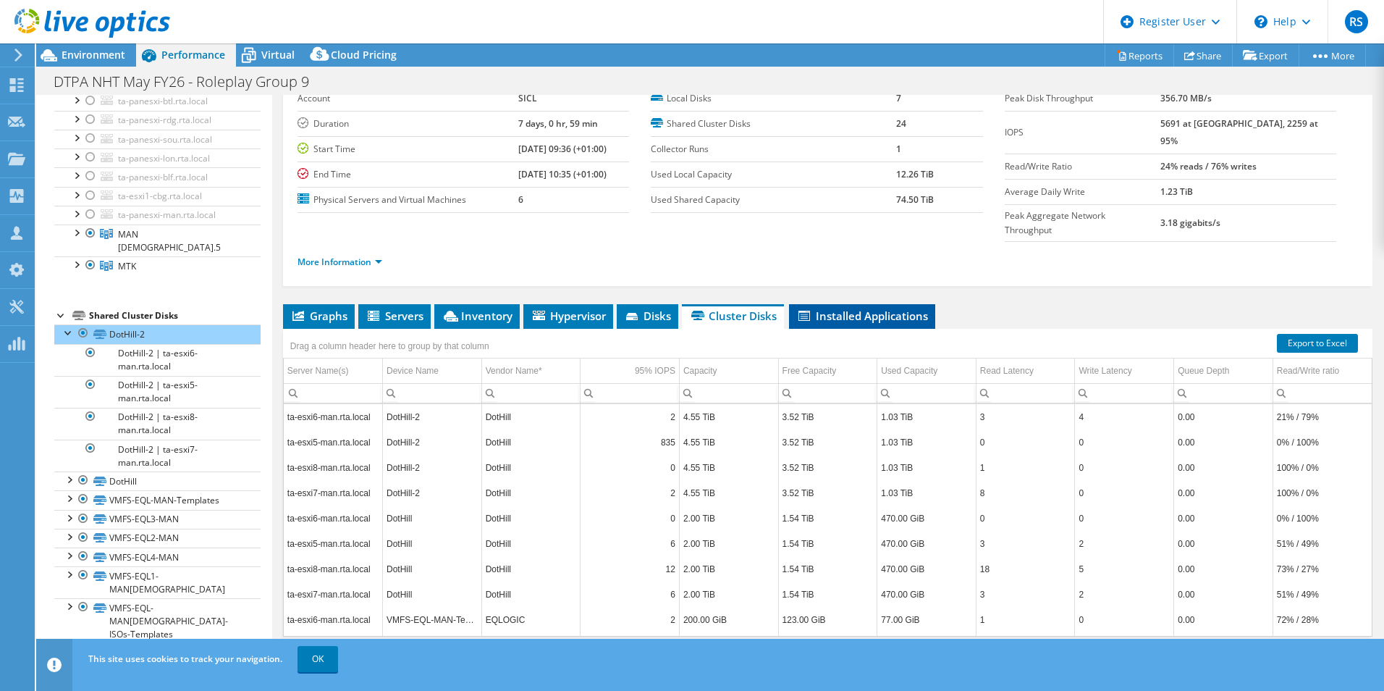
click at [828, 304] on li "Installed Applications" at bounding box center [862, 316] width 146 height 25
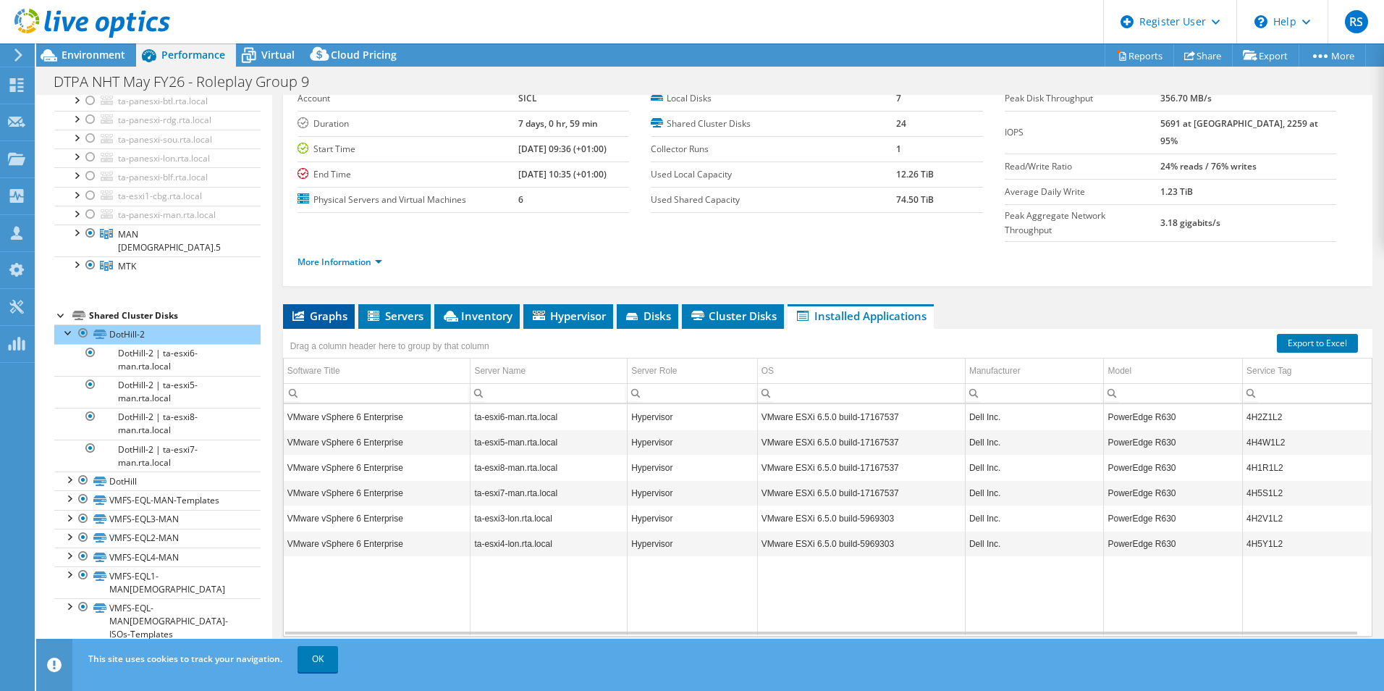
click at [340, 304] on li "Graphs" at bounding box center [319, 316] width 72 height 25
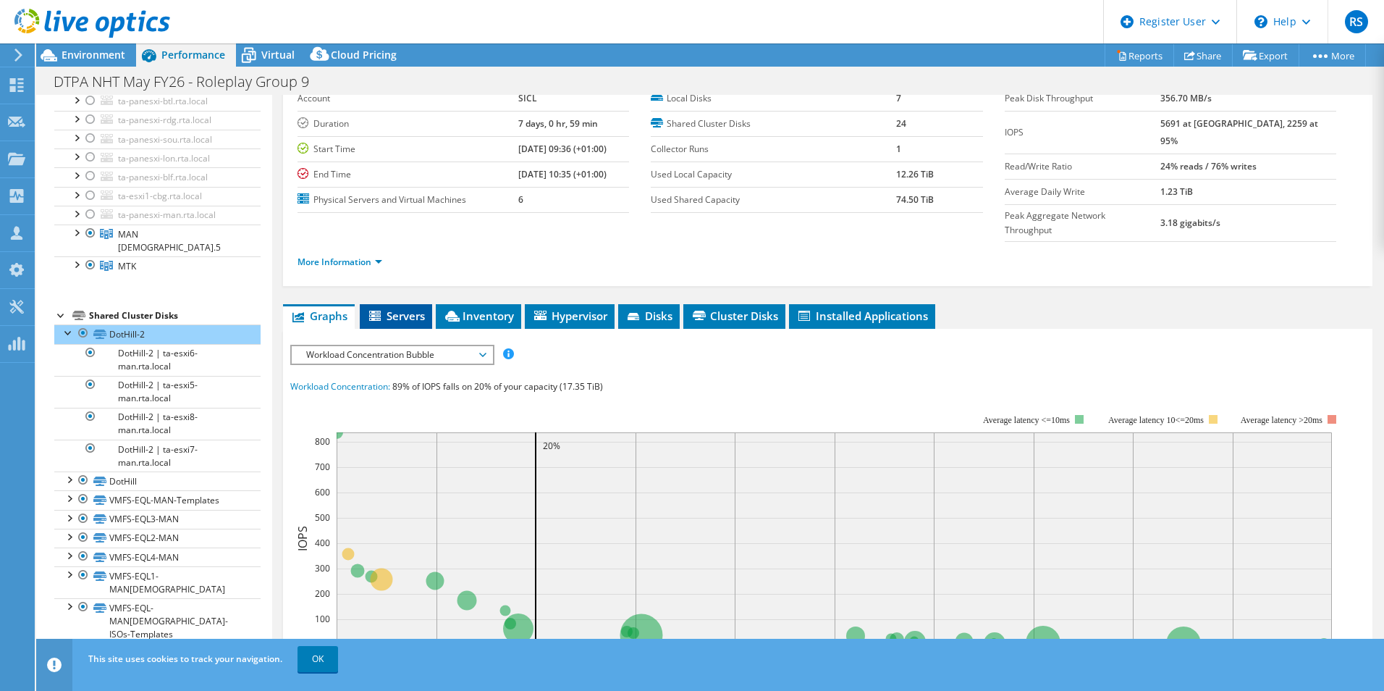
click at [412, 308] on span "Servers" at bounding box center [396, 315] width 58 height 14
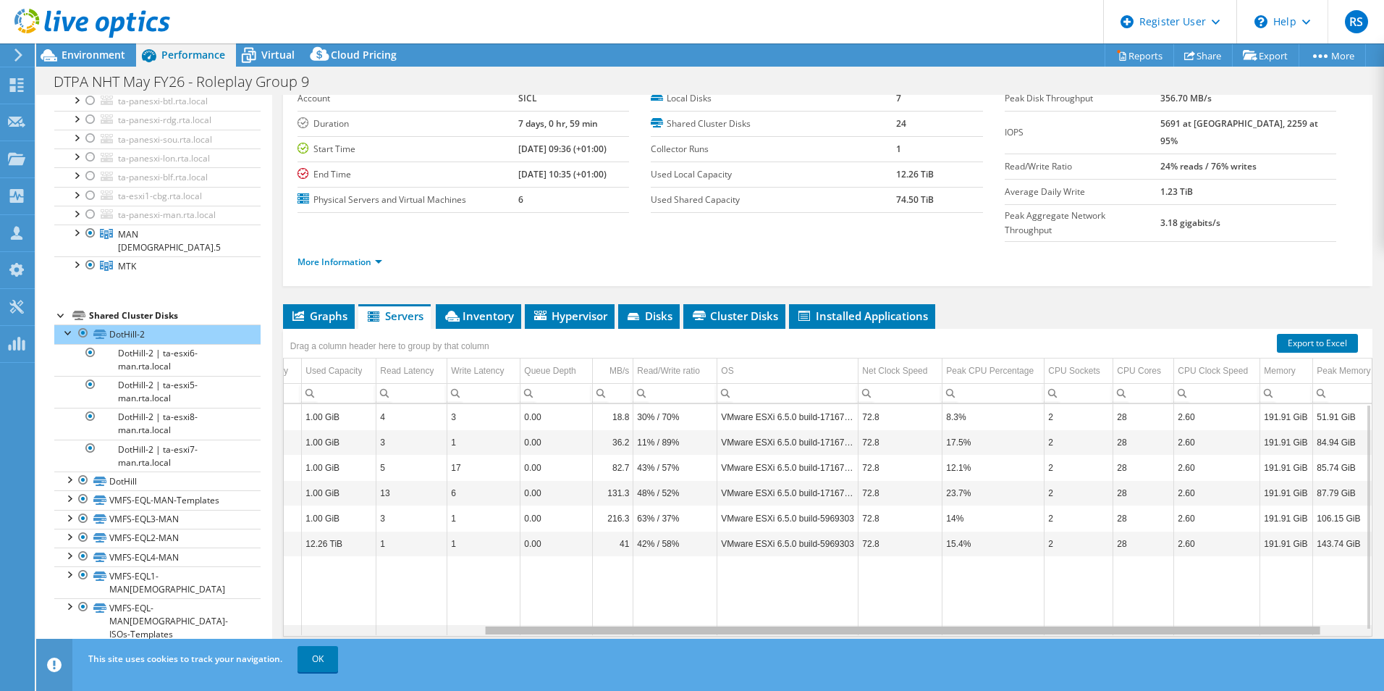
scroll to position [0, 0]
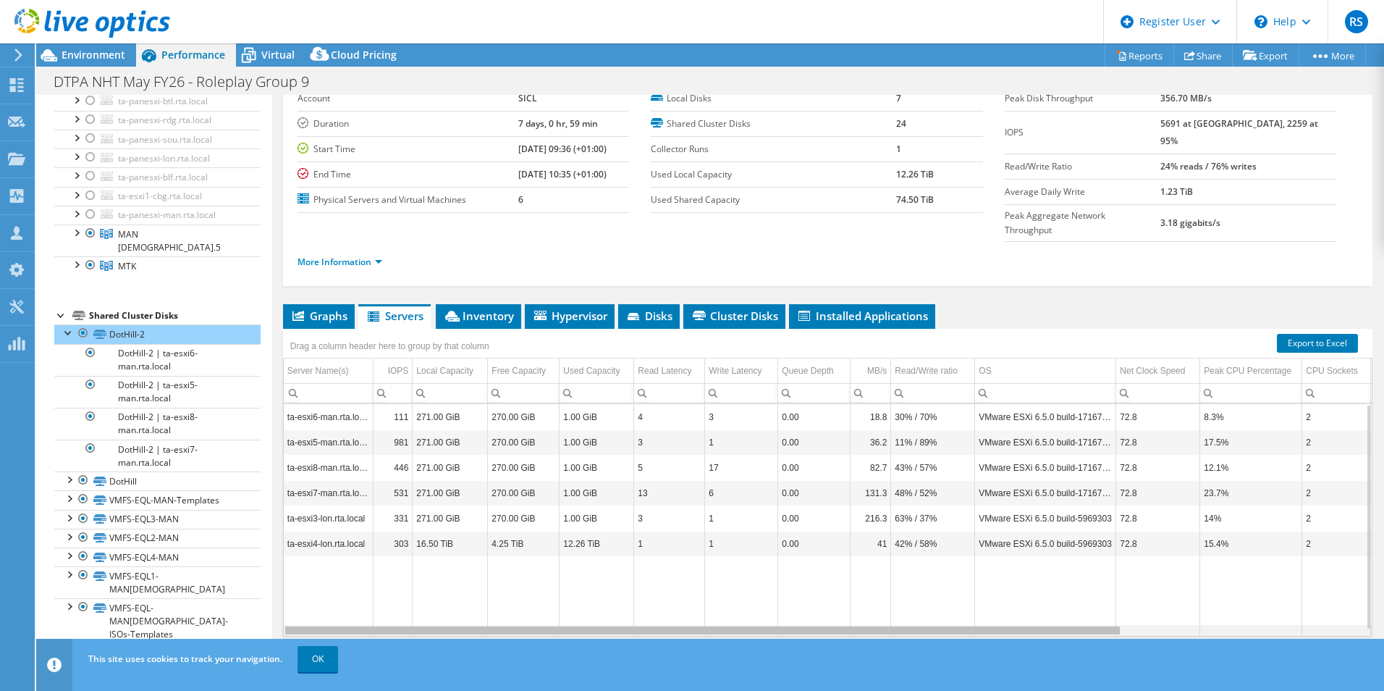
drag, startPoint x: 1011, startPoint y: 602, endPoint x: 842, endPoint y: 593, distance: 168.9
click at [842, 593] on body "RS Dell User Robert Stoica Robert.Stoica@dell.com Dell My Profile Log Out \n He…" at bounding box center [692, 345] width 1384 height 691
click at [1131, 55] on link "Reports" at bounding box center [1139, 55] width 69 height 22
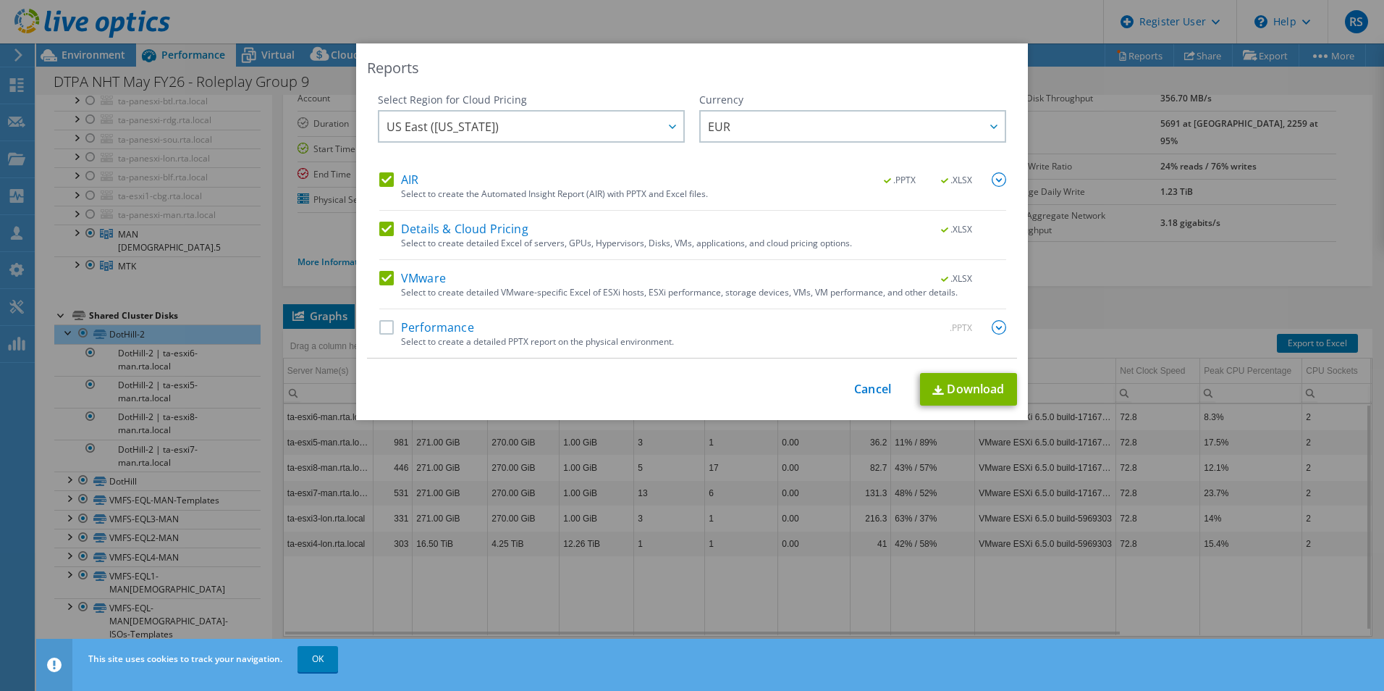
click at [404, 240] on div "Select to create detailed Excel of servers, GPUs, Hypervisors, Disks, VMs, appl…" at bounding box center [703, 243] width 605 height 10
click at [389, 232] on label "Details & Cloud Pricing" at bounding box center [453, 229] width 149 height 14
click at [0, 0] on input "Details & Cloud Pricing" at bounding box center [0, 0] width 0 height 0
click at [379, 187] on div "AIR .PPTX .XLSX" at bounding box center [692, 180] width 627 height 17
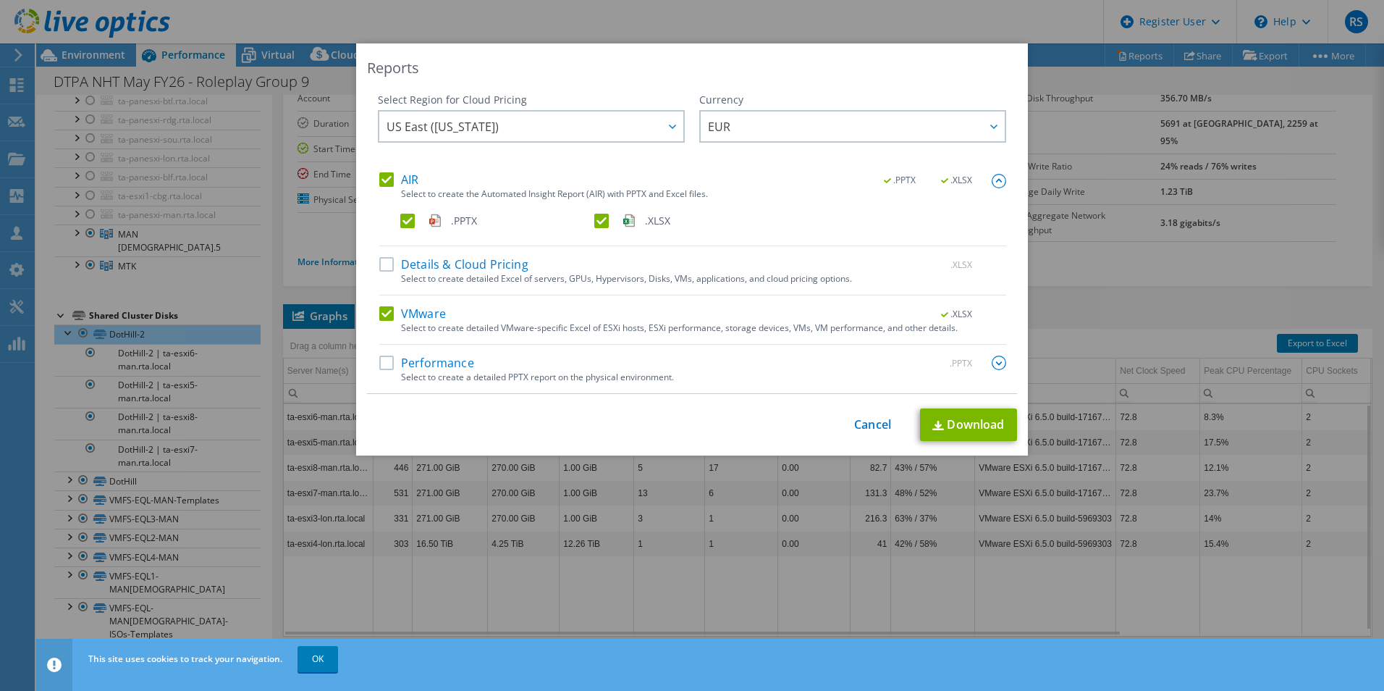
click at [380, 180] on label "AIR" at bounding box center [398, 179] width 39 height 14
click at [0, 0] on input "AIR" at bounding box center [0, 0] width 0 height 0
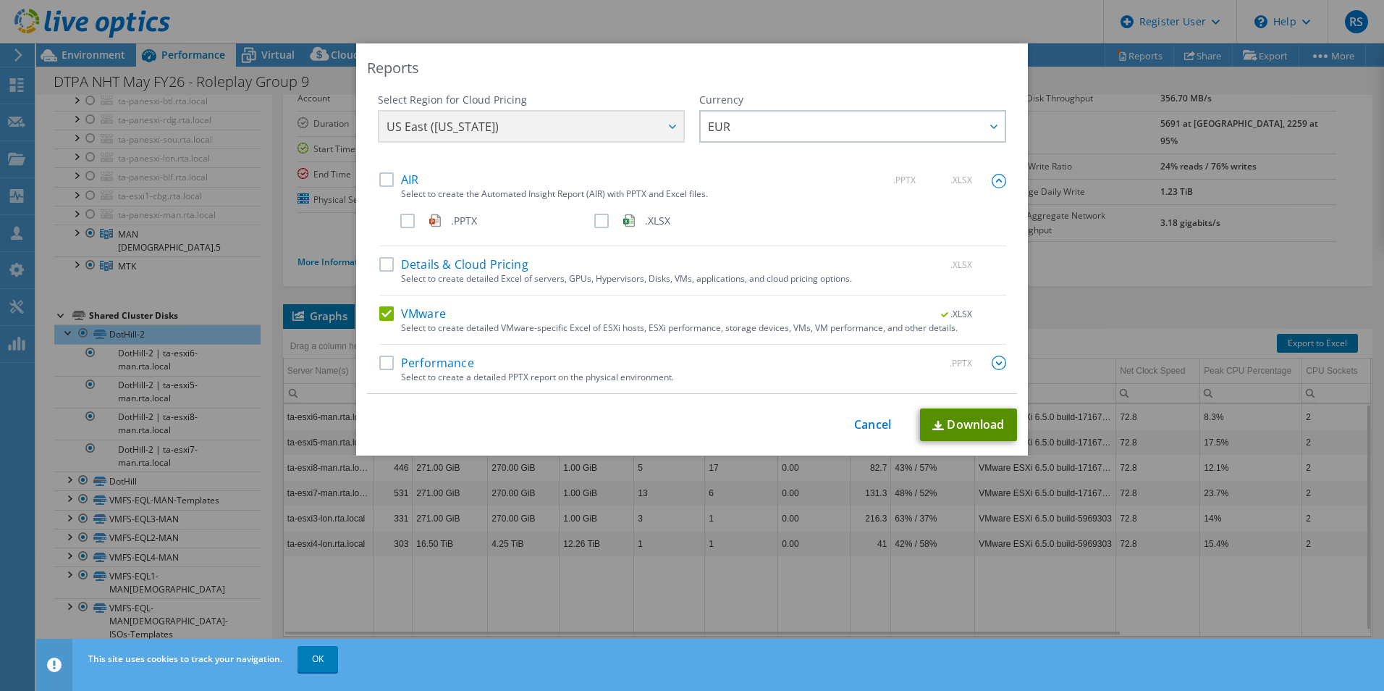
click at [971, 415] on link "Download" at bounding box center [968, 424] width 97 height 33
